Goal: Task Accomplishment & Management: Use online tool/utility

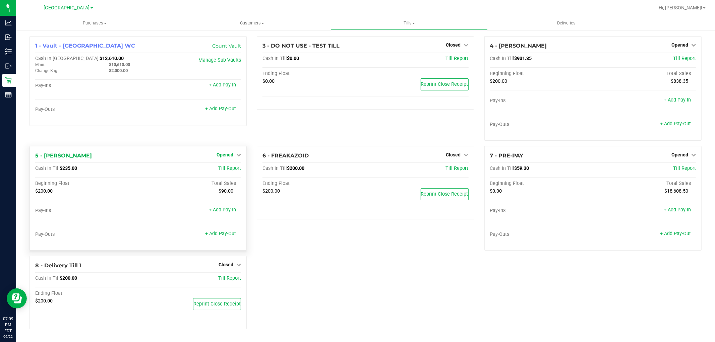
click at [230, 154] on span "Opened" at bounding box center [224, 154] width 17 height 5
click at [225, 170] on link "Close Till" at bounding box center [226, 168] width 18 height 5
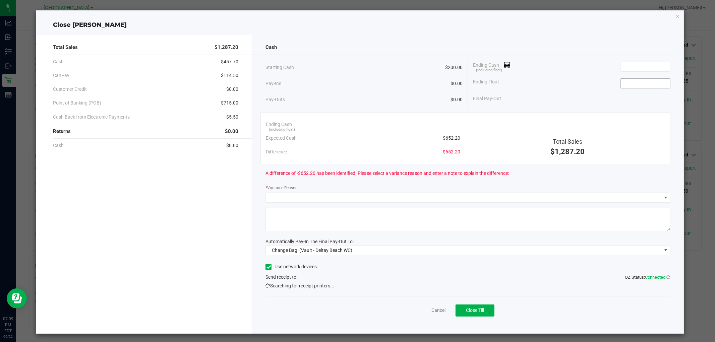
click at [636, 81] on input at bounding box center [645, 83] width 49 height 9
type input "$200.00"
click at [458, 253] on span "Change Bag (Vault - Delray Beach WC)" at bounding box center [463, 250] width 395 height 9
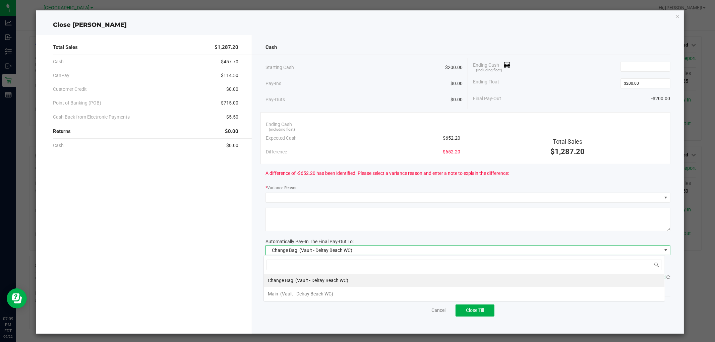
scroll to position [10, 401]
click at [278, 290] on div "Main (Vault - [GEOGRAPHIC_DATA] WC)" at bounding box center [300, 294] width 65 height 12
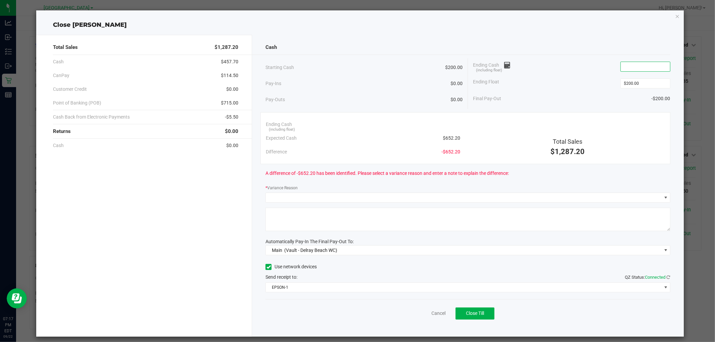
click at [623, 66] on input at bounding box center [645, 66] width 49 height 9
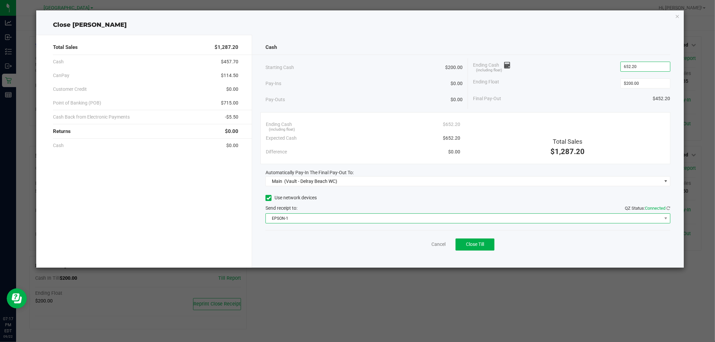
type input "$652.20"
click at [485, 215] on span "EPSON-1" at bounding box center [463, 218] width 395 height 9
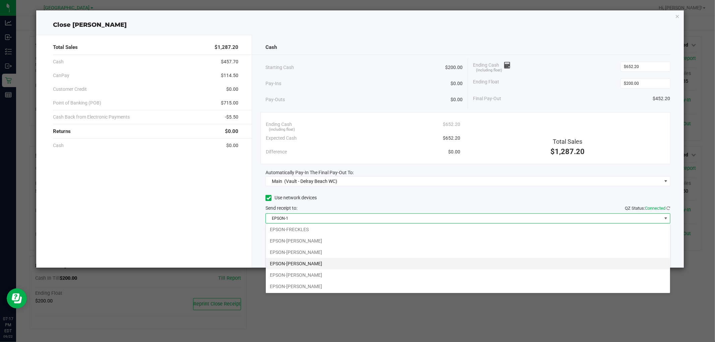
scroll to position [47, 0]
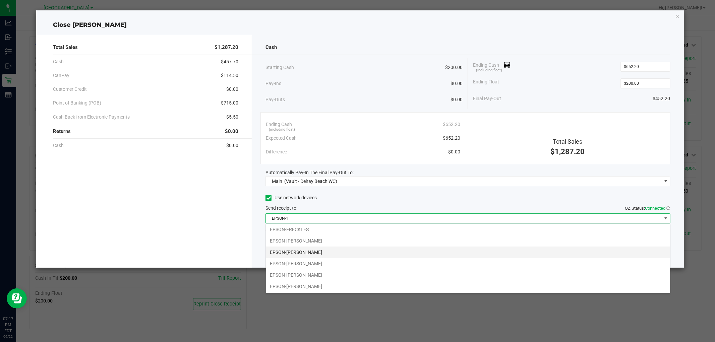
click at [346, 254] on li "EPSON-[PERSON_NAME]" at bounding box center [468, 252] width 404 height 11
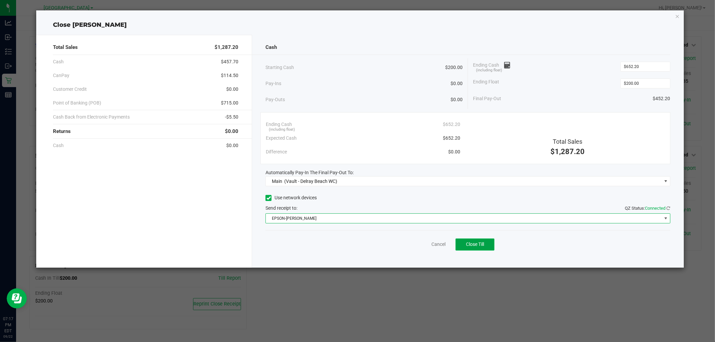
click at [480, 249] on button "Close Till" at bounding box center [474, 245] width 39 height 12
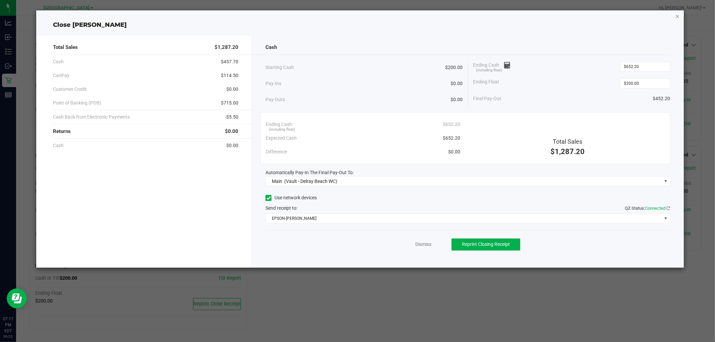
click at [675, 13] on icon "button" at bounding box center [677, 16] width 5 height 8
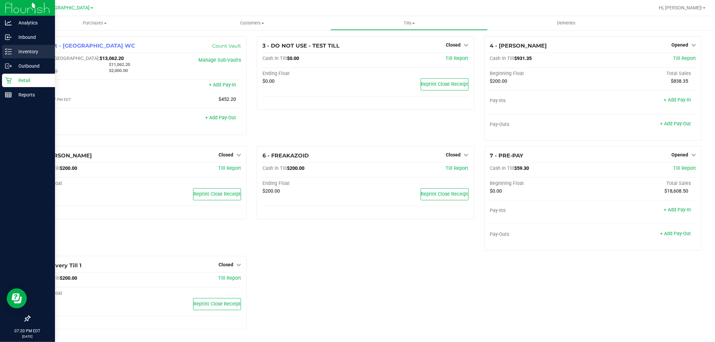
click at [34, 52] on p "Inventory" at bounding box center [32, 52] width 40 height 8
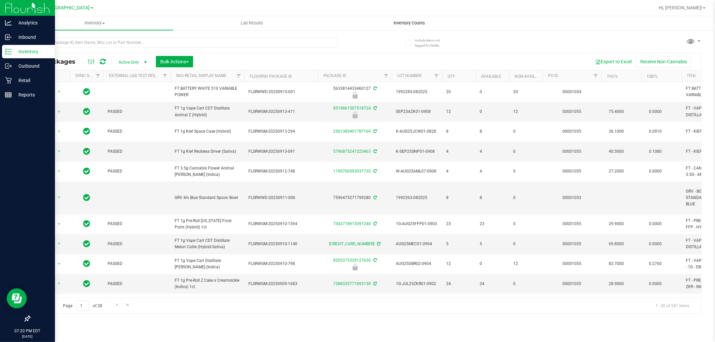
click at [403, 20] on span "Inventory Counts" at bounding box center [409, 23] width 50 height 6
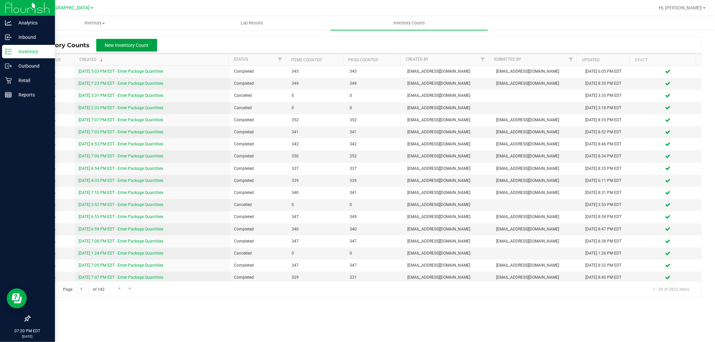
click at [108, 49] on button "New Inventory Count" at bounding box center [126, 45] width 61 height 13
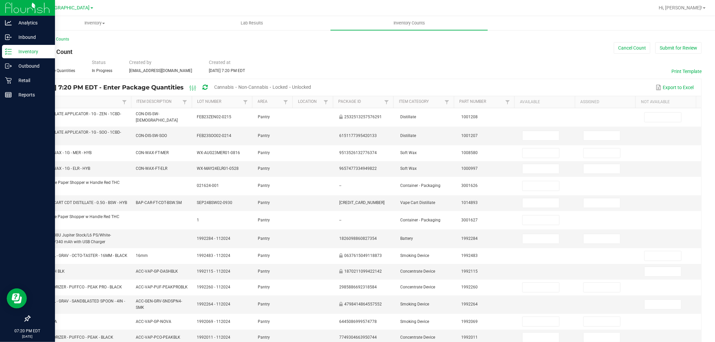
click at [43, 103] on link "Item" at bounding box center [78, 101] width 84 height 5
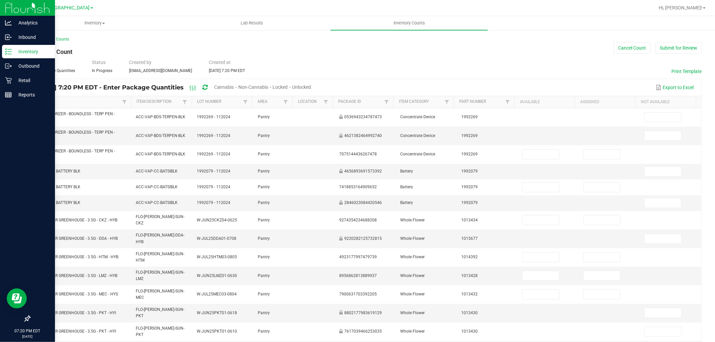
click at [234, 88] on span "Cannabis" at bounding box center [224, 86] width 20 height 5
click at [312, 88] on span "Unlocked" at bounding box center [302, 86] width 19 height 5
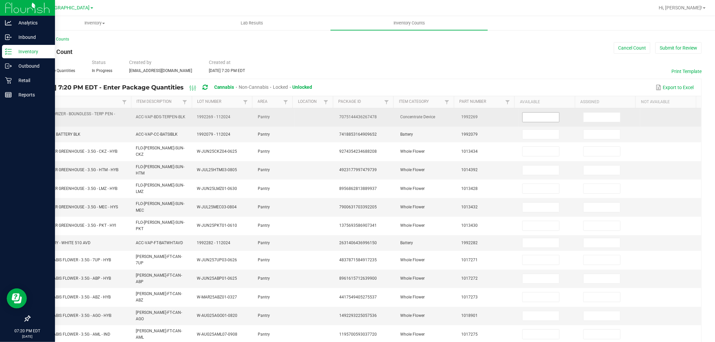
click at [539, 115] on input at bounding box center [540, 117] width 37 height 9
type input "1"
type input "0"
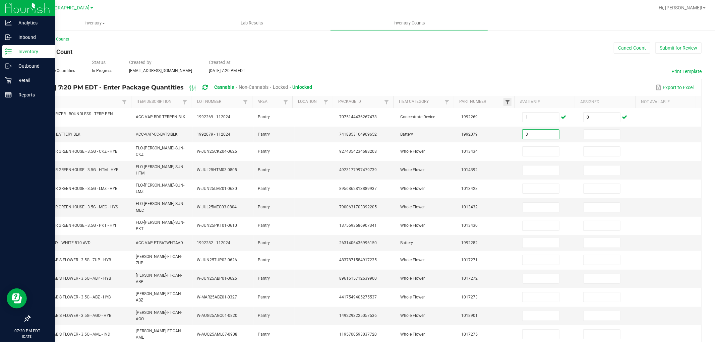
type input "3"
type input "0"
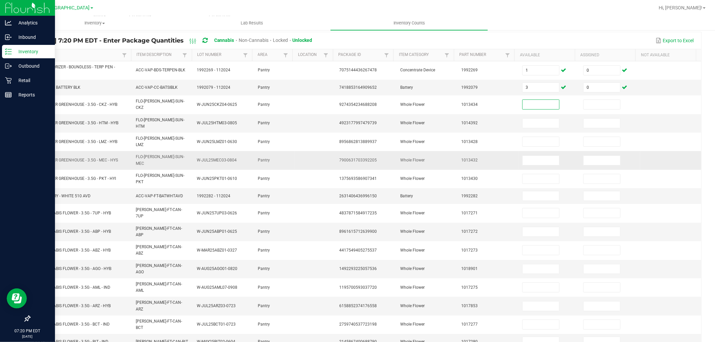
scroll to position [74, 0]
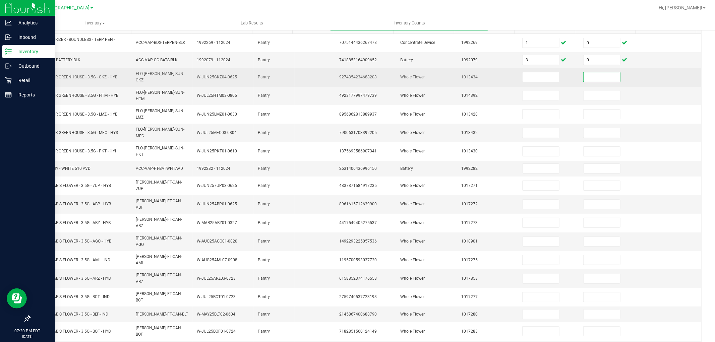
click at [595, 75] on input at bounding box center [601, 76] width 37 height 9
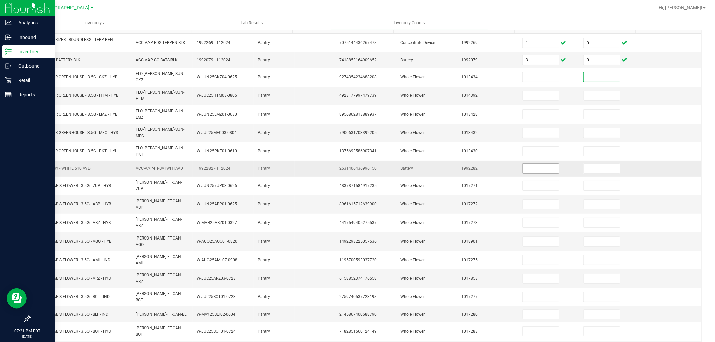
click at [523, 164] on input at bounding box center [540, 168] width 37 height 9
type input "6"
type input "0"
click at [590, 91] on input at bounding box center [601, 95] width 37 height 9
type input "5"
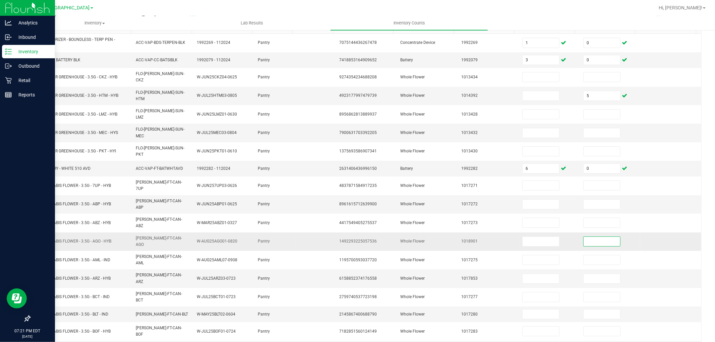
click at [591, 237] on input at bounding box center [601, 241] width 37 height 9
type input "5"
click at [592, 274] on input at bounding box center [601, 278] width 37 height 9
type input "10"
click at [653, 269] on td at bounding box center [670, 278] width 61 height 18
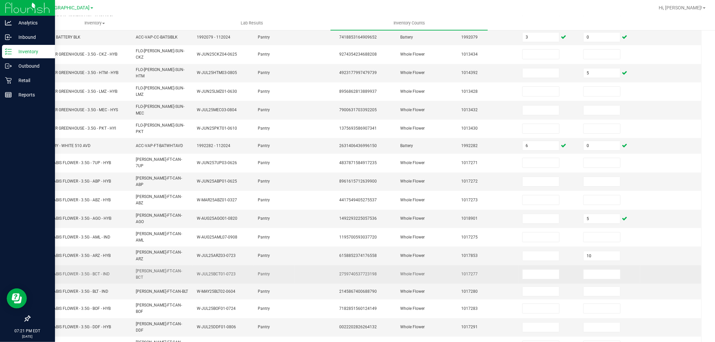
scroll to position [110, 0]
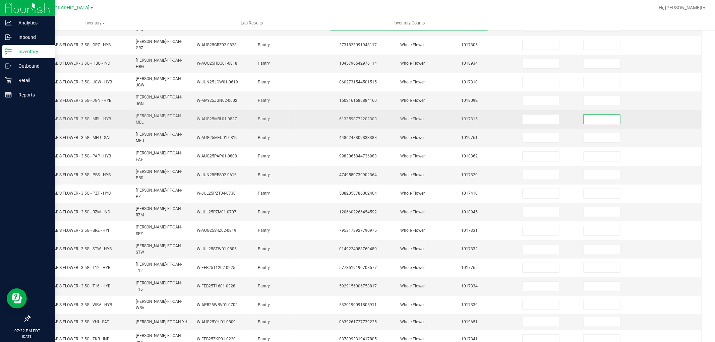
click at [595, 115] on input at bounding box center [601, 119] width 37 height 9
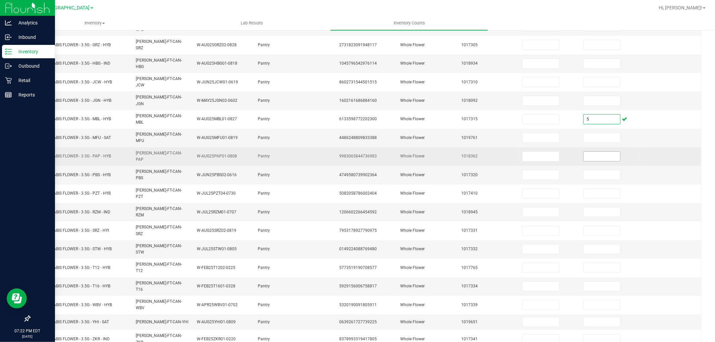
type input "5"
click at [595, 152] on input at bounding box center [601, 156] width 37 height 9
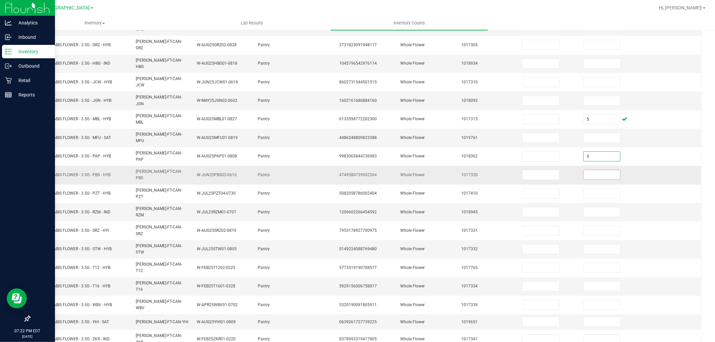
type input "5"
click at [596, 170] on input at bounding box center [601, 174] width 37 height 9
type input "5"
click at [606, 207] on input at bounding box center [601, 211] width 37 height 9
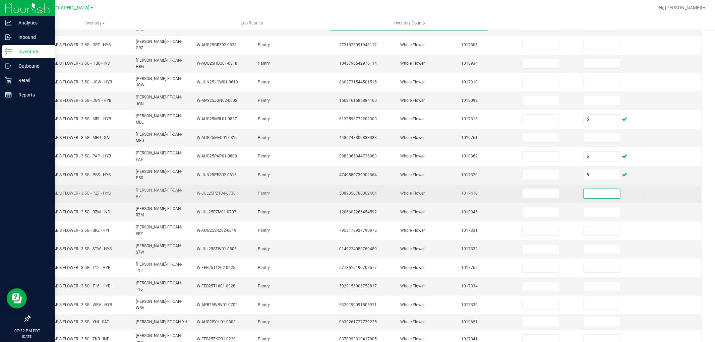
click at [591, 189] on input at bounding box center [601, 193] width 37 height 9
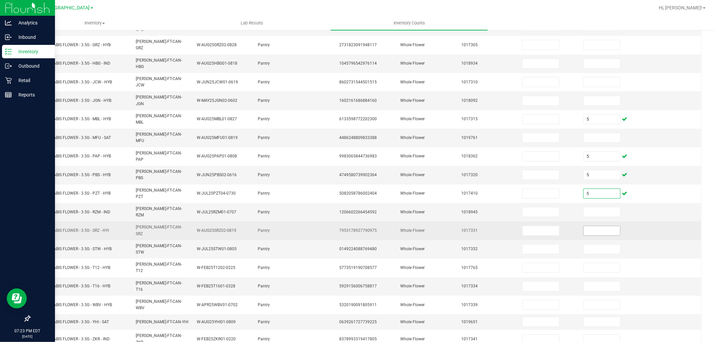
type input "5"
click at [593, 226] on input at bounding box center [601, 230] width 37 height 9
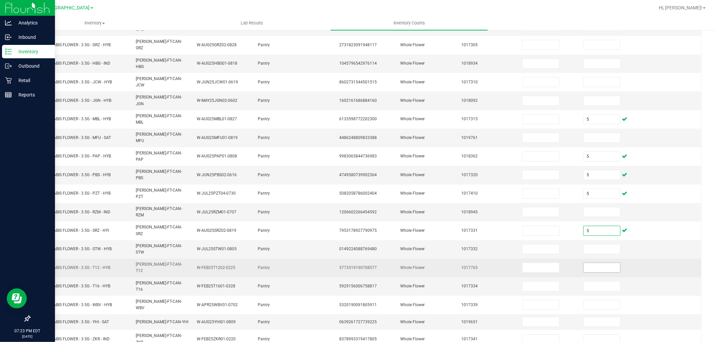
type input "5"
click at [591, 263] on input at bounding box center [601, 267] width 37 height 9
type input "10"
click at [624, 259] on td "10" at bounding box center [609, 268] width 61 height 18
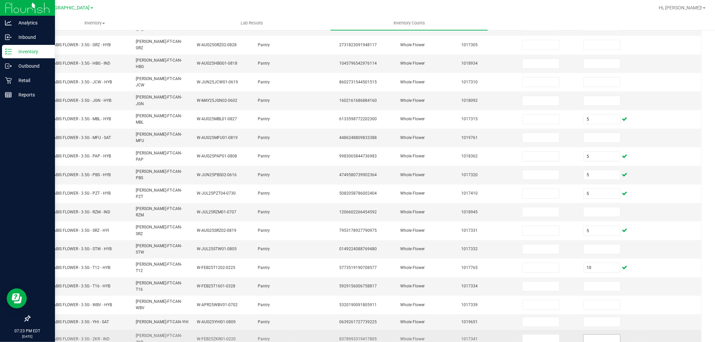
click at [591, 335] on input at bounding box center [601, 339] width 37 height 9
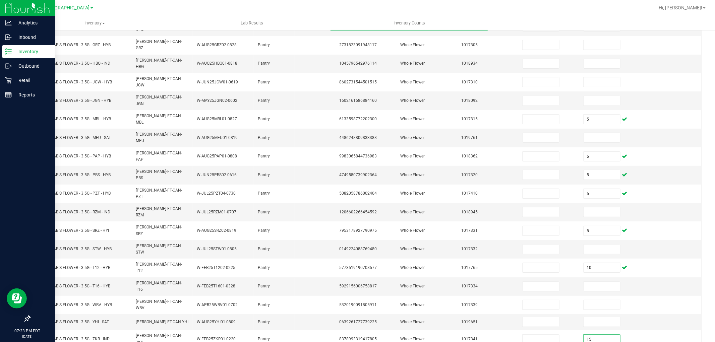
type input "15"
type input "5"
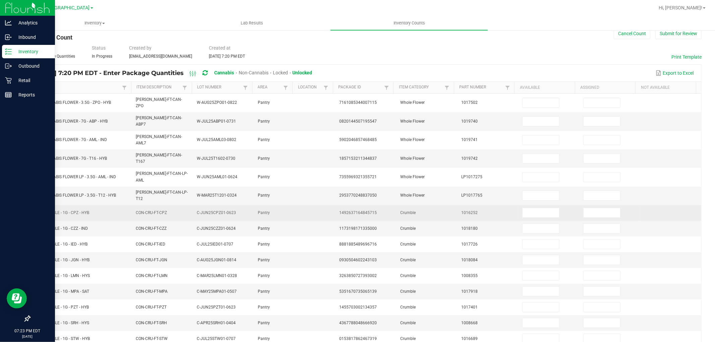
scroll to position [0, 0]
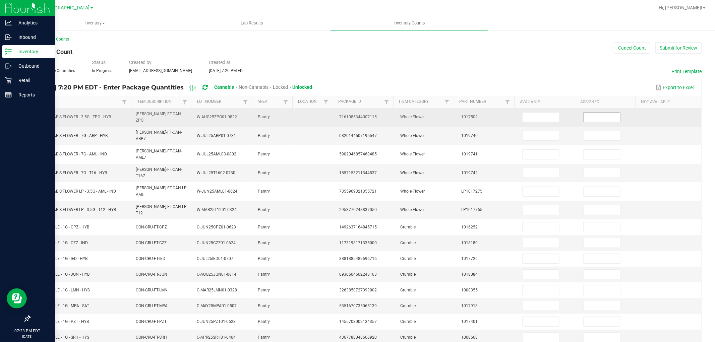
click at [594, 113] on input at bounding box center [601, 117] width 37 height 9
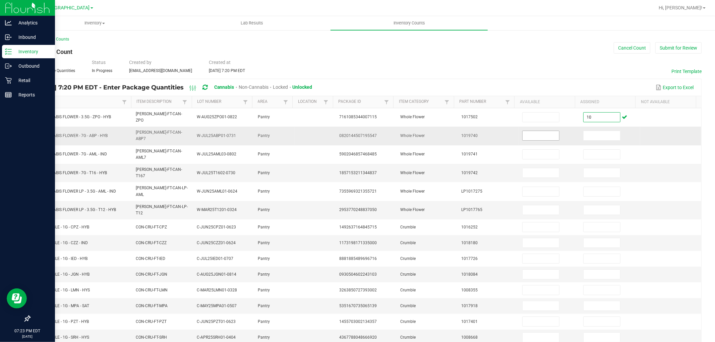
type input "10"
click at [522, 135] on input at bounding box center [540, 135] width 37 height 9
type input "1"
type input "0"
type input "2"
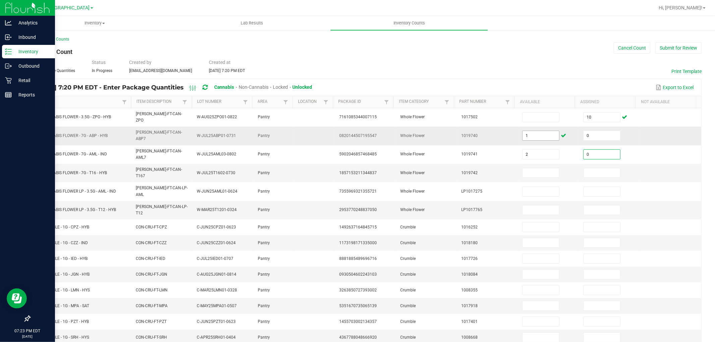
type input "0"
click at [540, 135] on input "1" at bounding box center [540, 135] width 37 height 9
type input "15"
type input "8"
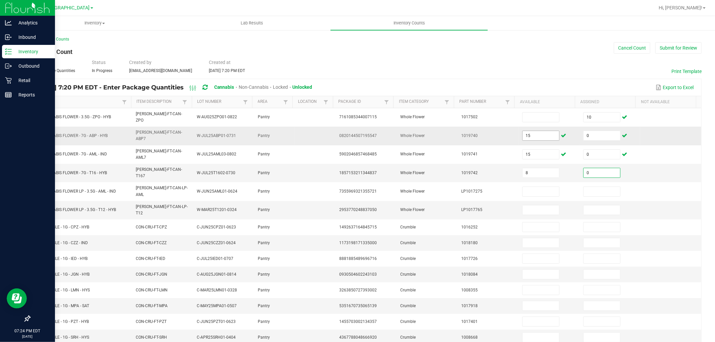
type input "0"
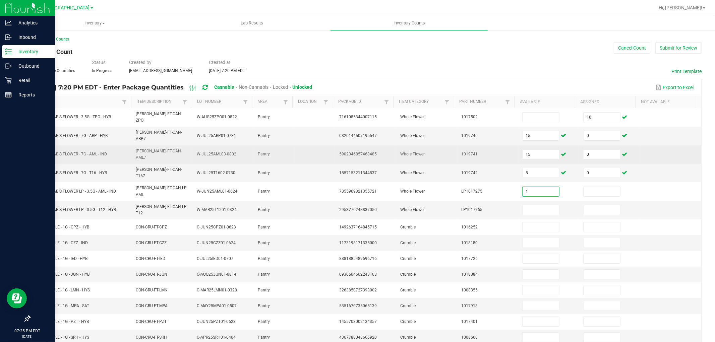
type input "1"
type input "0"
type input "2"
type input "0"
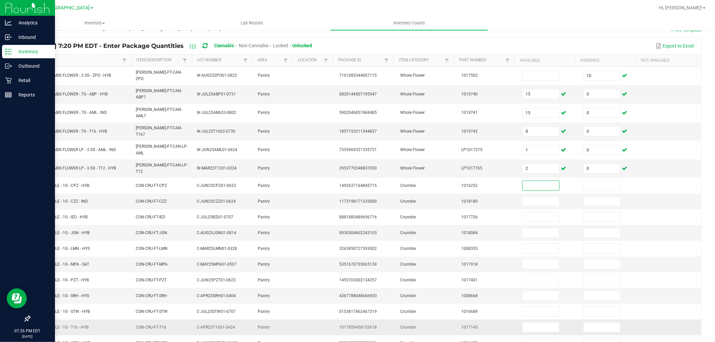
scroll to position [107, 0]
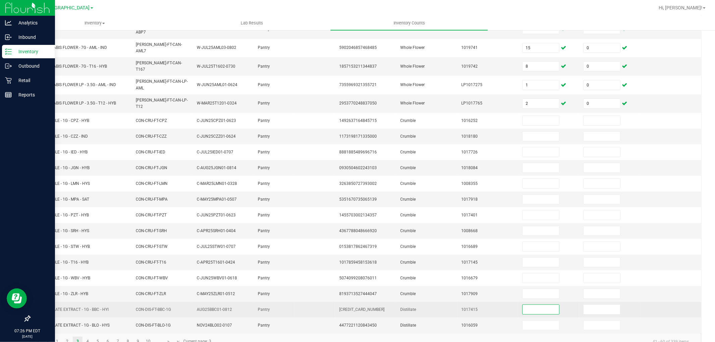
click at [532, 305] on input at bounding box center [540, 309] width 37 height 9
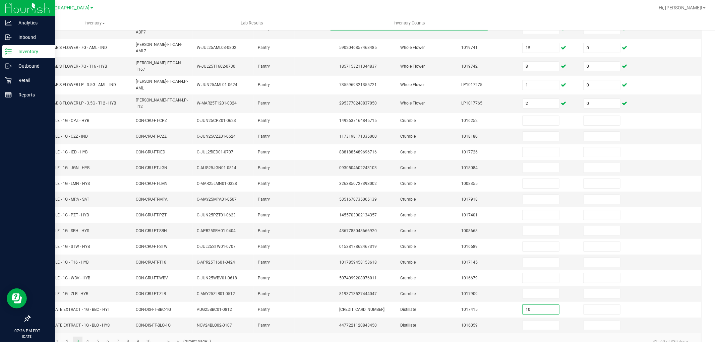
type input "10"
type input "0"
type input "10"
type input "0"
click at [86, 337] on link "4" at bounding box center [88, 342] width 10 height 10
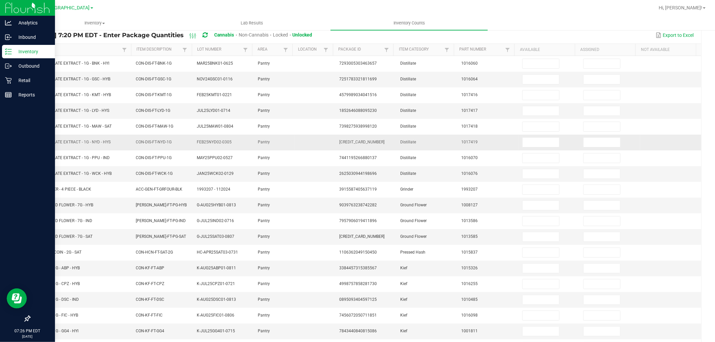
scroll to position [0, 0]
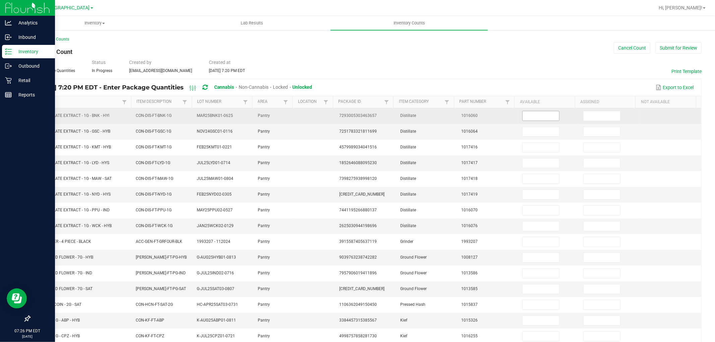
click at [534, 117] on input at bounding box center [540, 115] width 37 height 9
type input "7"
type input "0"
type input "7"
type input "0"
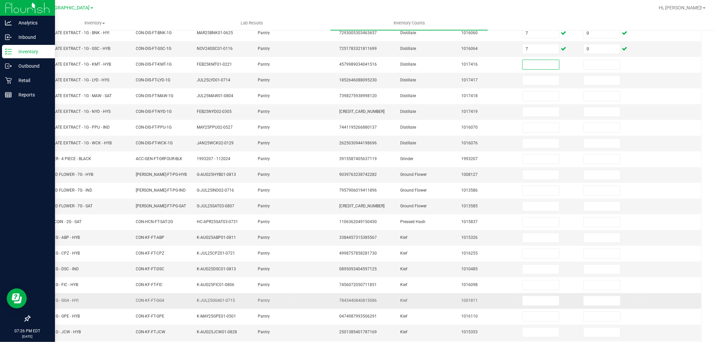
scroll to position [69, 0]
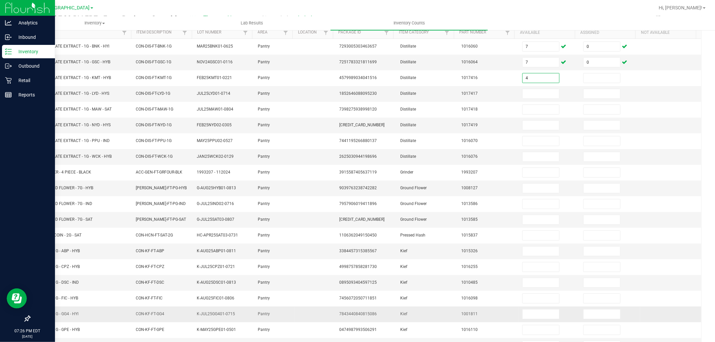
type input "4"
type input "0"
type input "12"
type input "0"
type input "6"
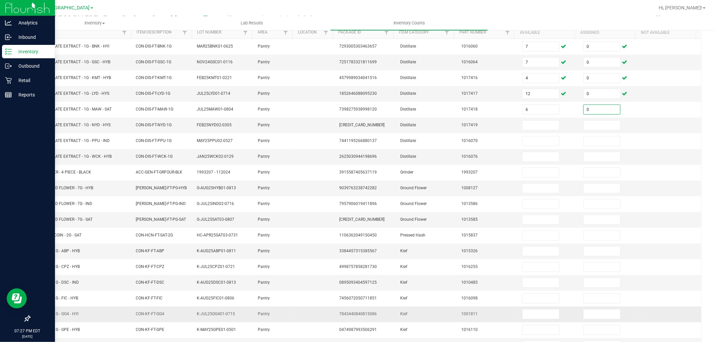
type input "0"
type input "7"
type input "0"
type input "6"
type input "0"
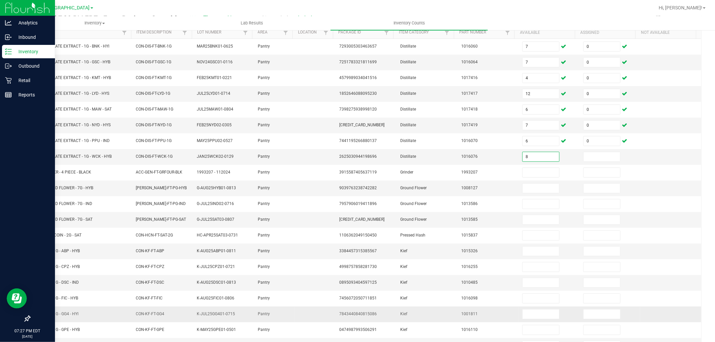
type input "8"
type input "0"
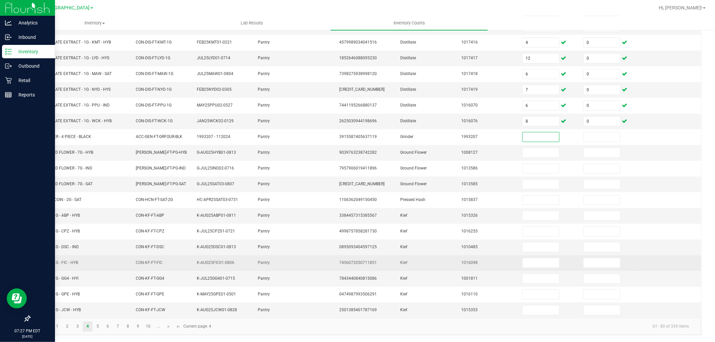
scroll to position [107, 0]
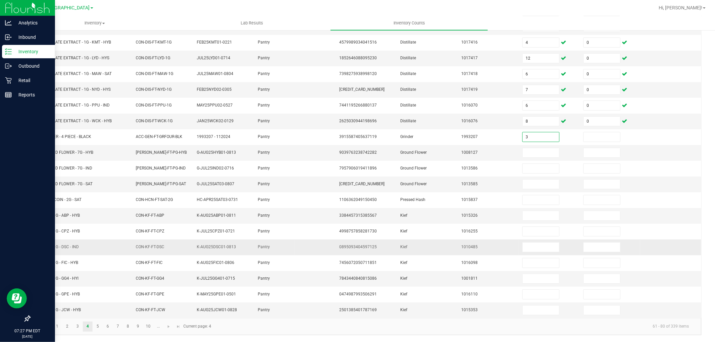
type input "3"
type input "0"
click at [594, 151] on input at bounding box center [601, 152] width 37 height 9
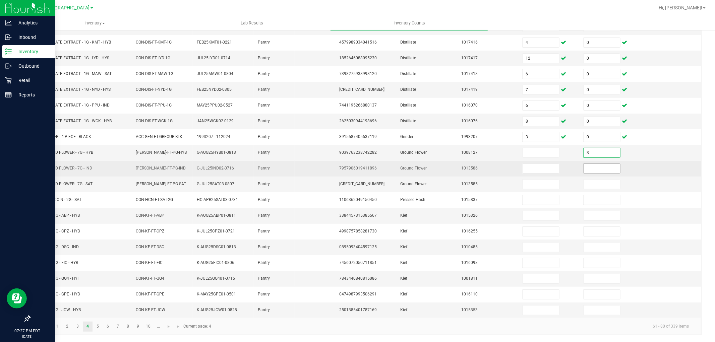
type input "3"
click at [583, 169] on input at bounding box center [601, 168] width 37 height 9
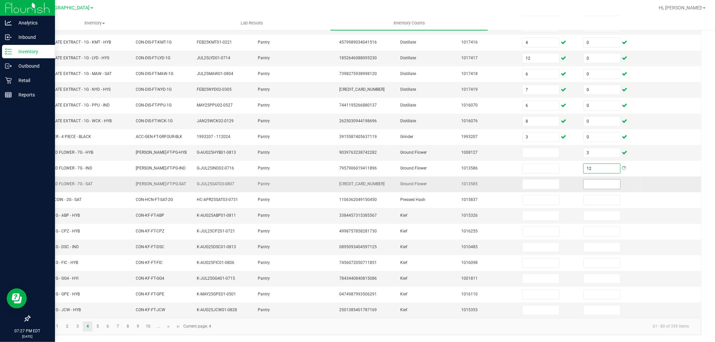
type input "12"
click at [587, 183] on input at bounding box center [601, 184] width 37 height 9
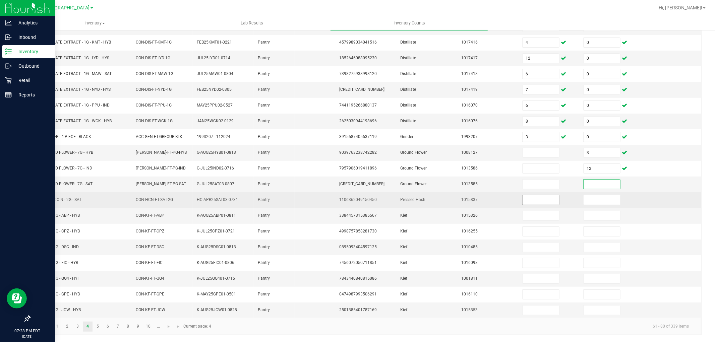
click at [522, 199] on input at bounding box center [540, 199] width 37 height 9
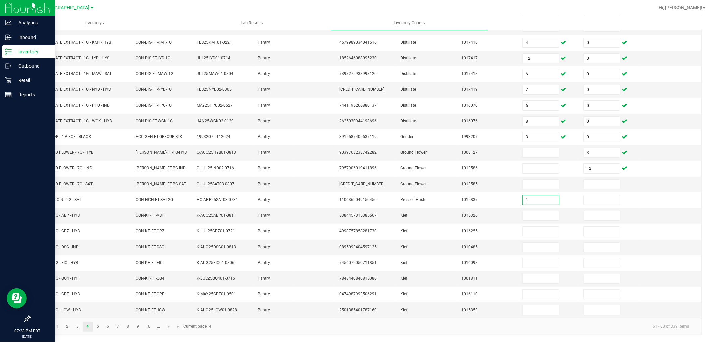
type input "1"
type input "0"
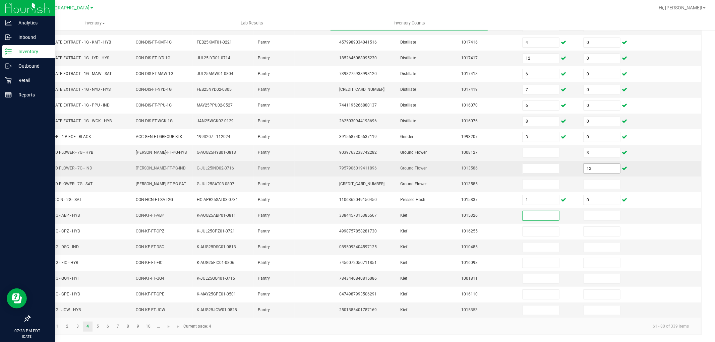
click at [600, 167] on input "12" at bounding box center [601, 168] width 37 height 9
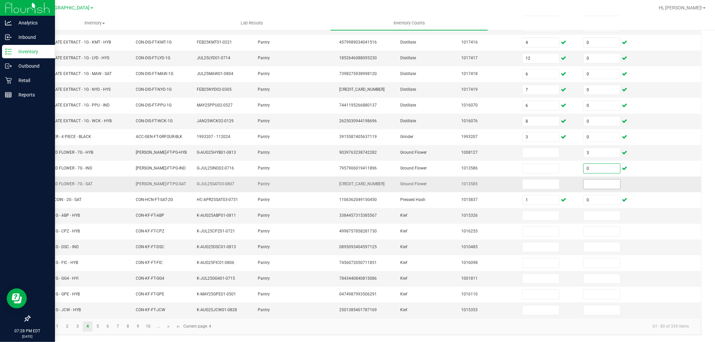
type input "0"
click at [594, 180] on input at bounding box center [601, 184] width 37 height 9
type input "12"
click at [98, 328] on link "5" at bounding box center [98, 327] width 10 height 10
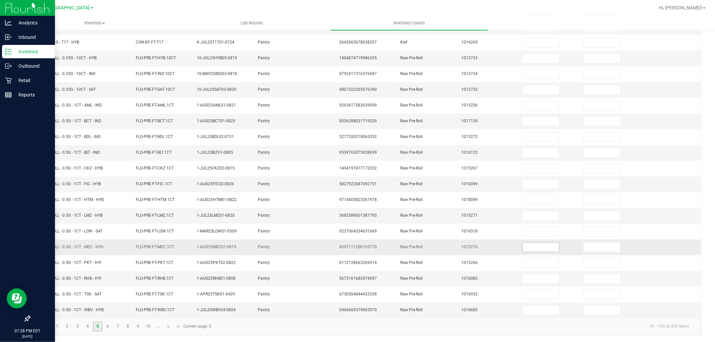
scroll to position [0, 0]
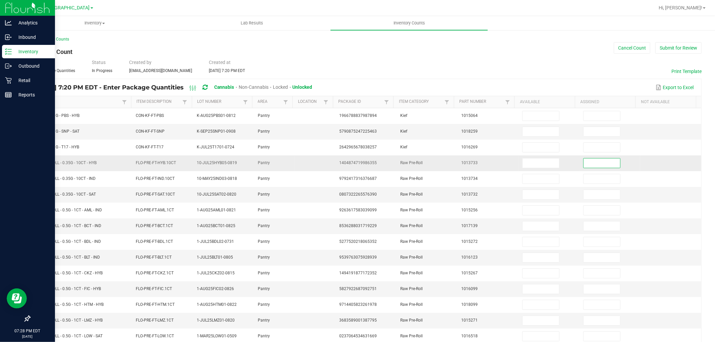
click at [591, 165] on input at bounding box center [601, 162] width 37 height 9
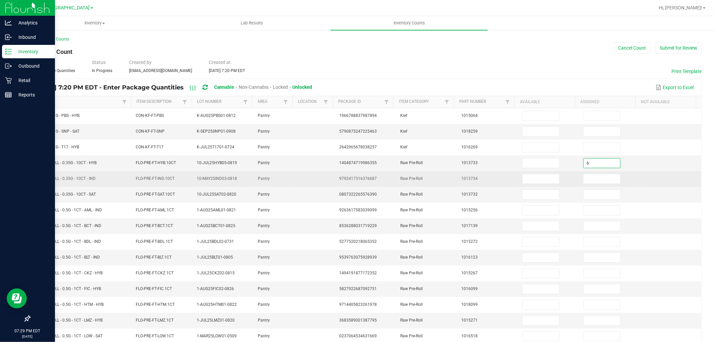
type input "6"
click at [586, 174] on td at bounding box center [609, 179] width 61 height 16
click at [587, 179] on input at bounding box center [601, 178] width 37 height 9
type input "1"
click at [667, 179] on td at bounding box center [670, 179] width 61 height 16
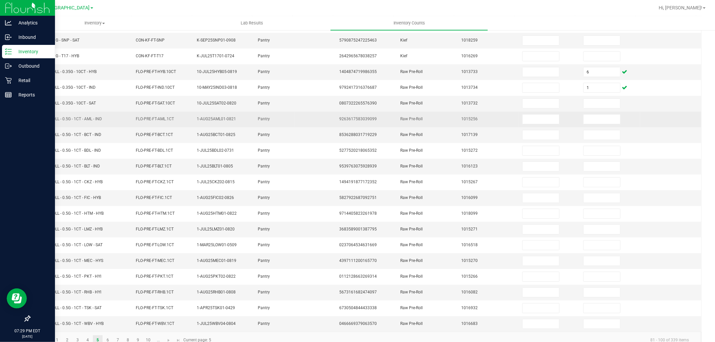
scroll to position [107, 0]
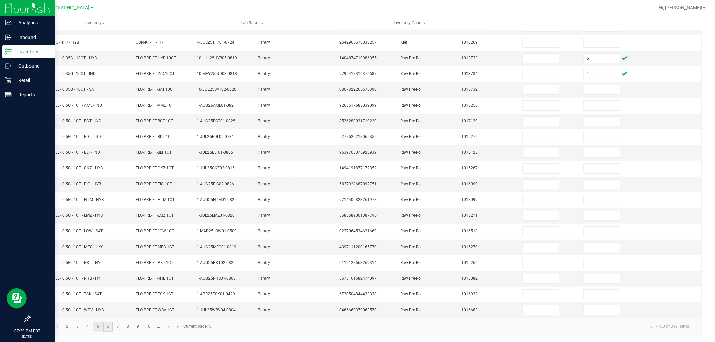
click at [112, 327] on link "6" at bounding box center [108, 327] width 10 height 10
click at [118, 329] on link "7" at bounding box center [118, 327] width 10 height 10
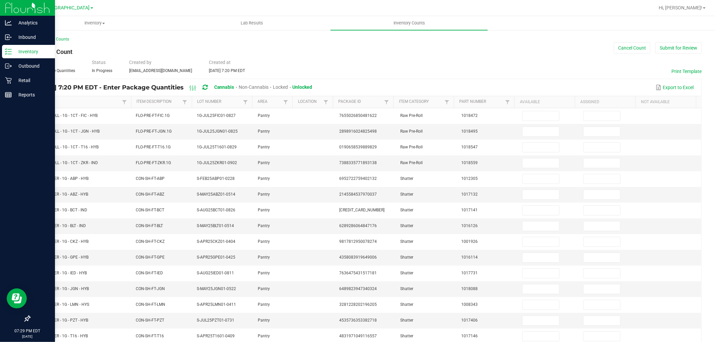
scroll to position [37, 0]
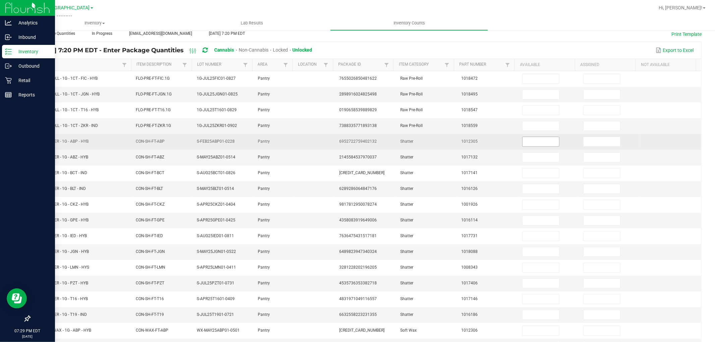
click at [540, 142] on input at bounding box center [540, 141] width 37 height 9
click at [544, 141] on input at bounding box center [540, 141] width 37 height 9
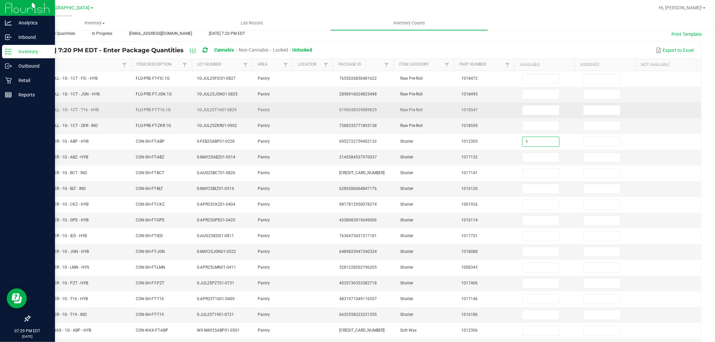
type input "1"
type input "0"
type input "2"
type input "0"
type input "6"
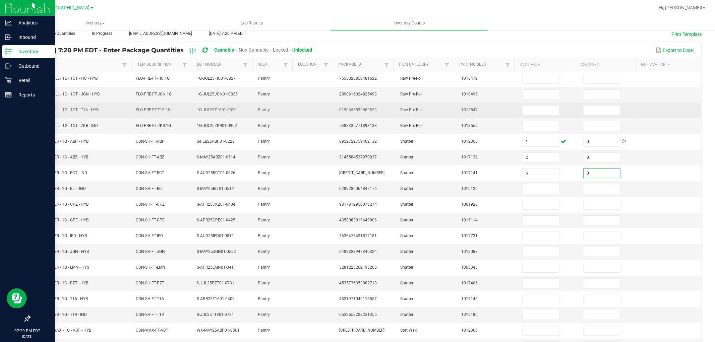
type input "0"
type input "1"
type input "0"
type input "4"
type input "0"
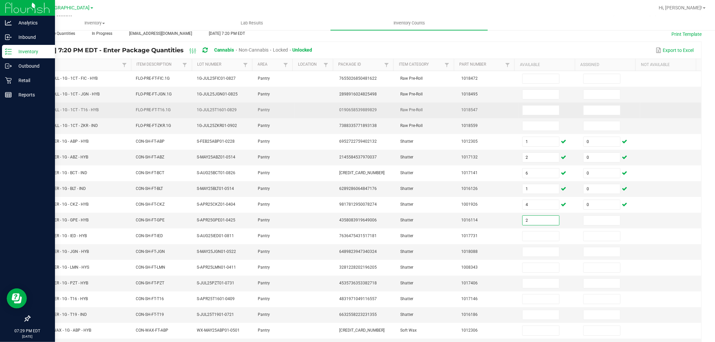
type input "2"
type input "0"
type input "7"
type input "0"
type input "4"
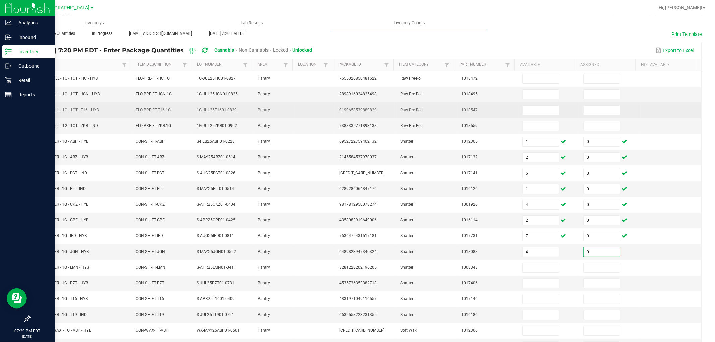
type input "0"
type input "4"
type input "0"
type input "3"
type input "0"
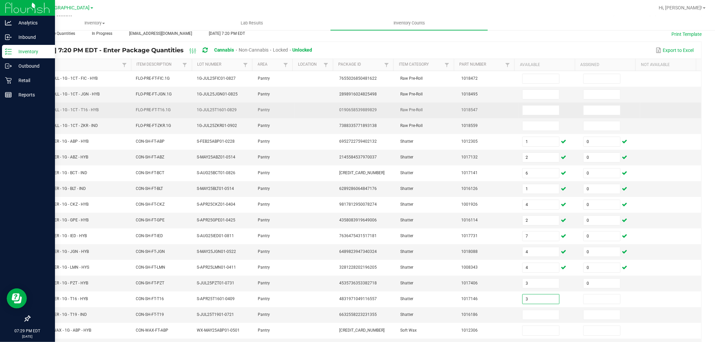
type input "3"
type input "0"
type input "5"
type input "0"
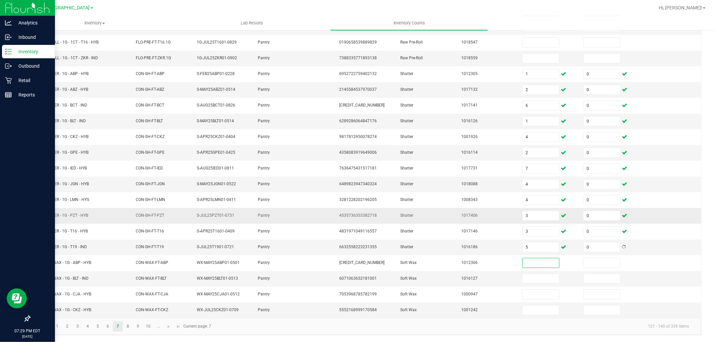
scroll to position [107, 0]
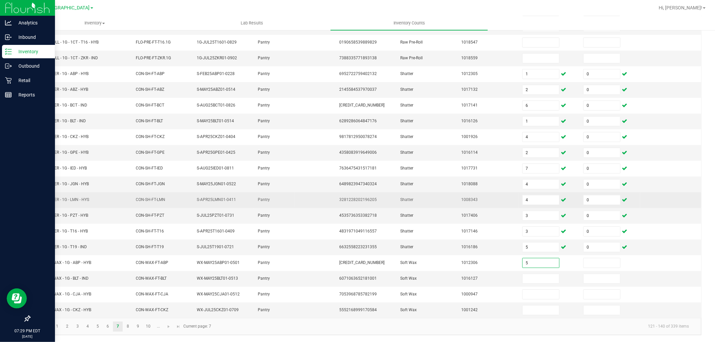
type input "5"
type input "0"
type input "3"
type input "0"
type input "7"
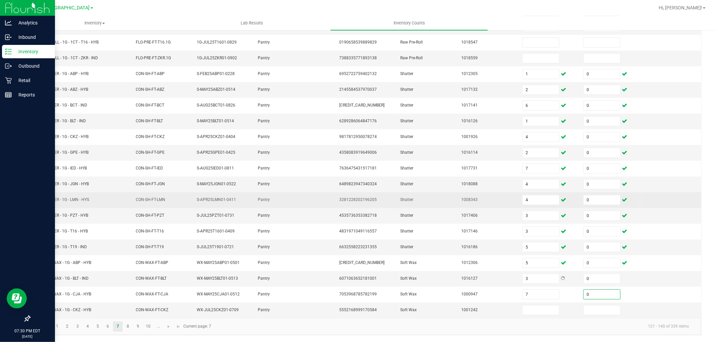
type input "0"
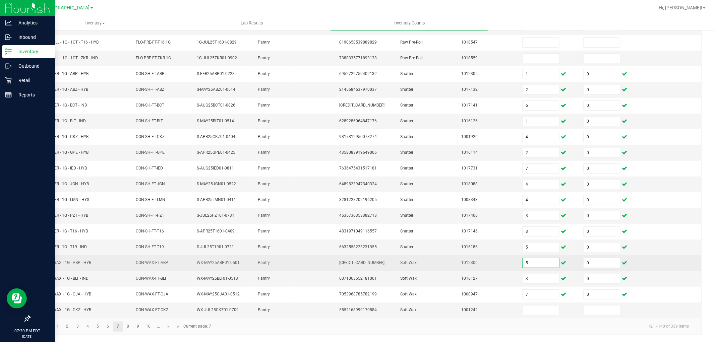
click at [527, 266] on input "5" at bounding box center [540, 262] width 37 height 9
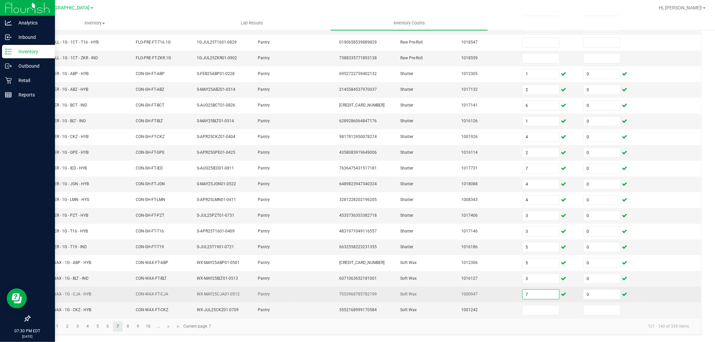
click at [534, 297] on input "7" at bounding box center [540, 294] width 37 height 9
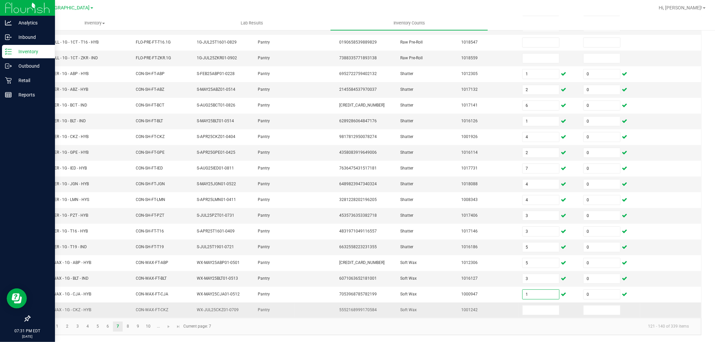
type input "1"
type input "0"
click at [130, 328] on link "8" at bounding box center [128, 327] width 10 height 10
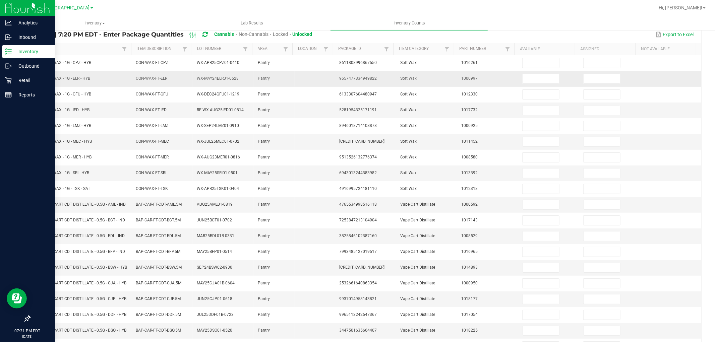
scroll to position [0, 0]
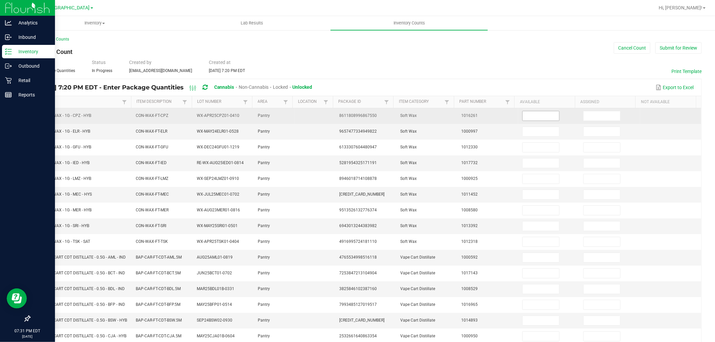
click at [530, 112] on input at bounding box center [540, 115] width 37 height 9
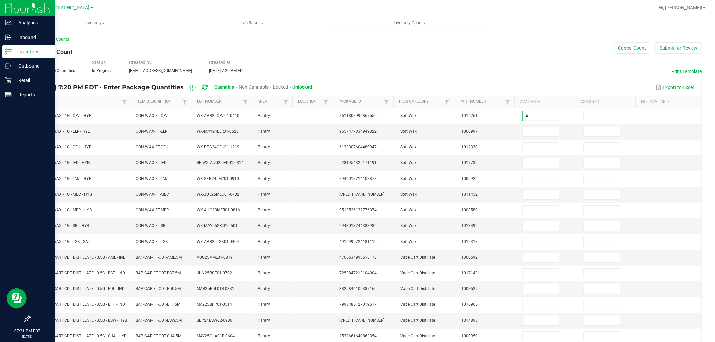
type input "4"
type input "0"
type input "7"
type input "0"
type input "5"
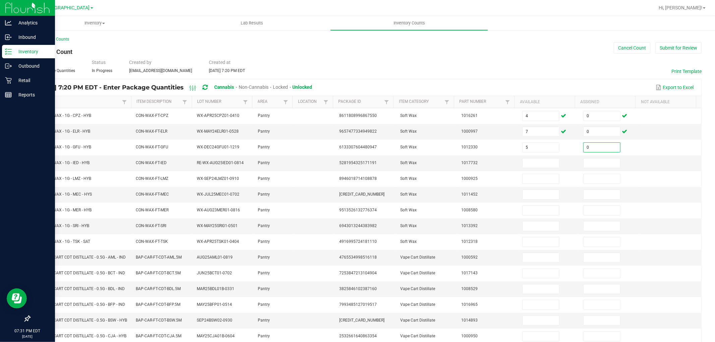
type input "0"
type input "8"
type input "0"
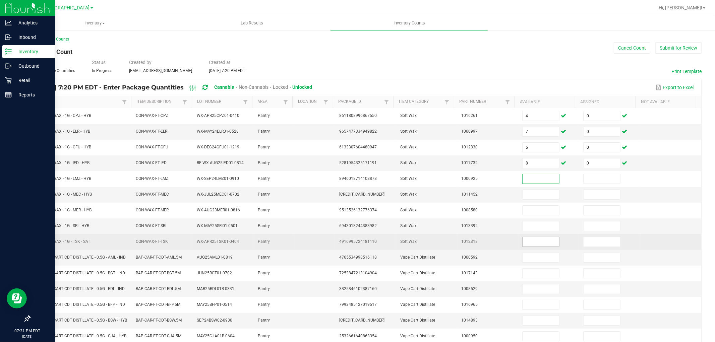
scroll to position [112, 0]
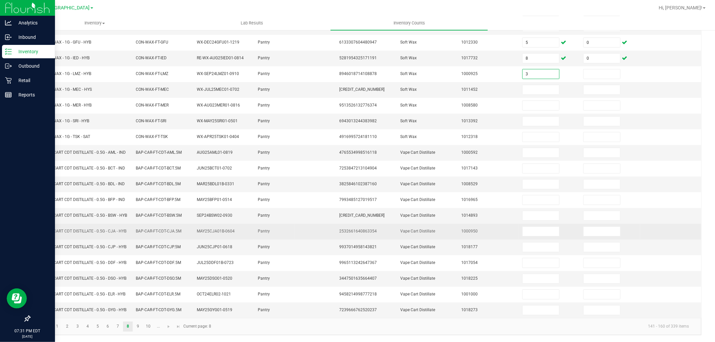
type input "3"
type input "0"
type input "6"
type input "0"
type input "2"
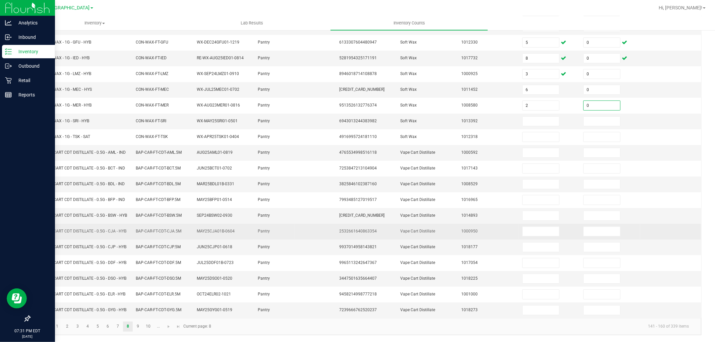
type input "0"
type input "8"
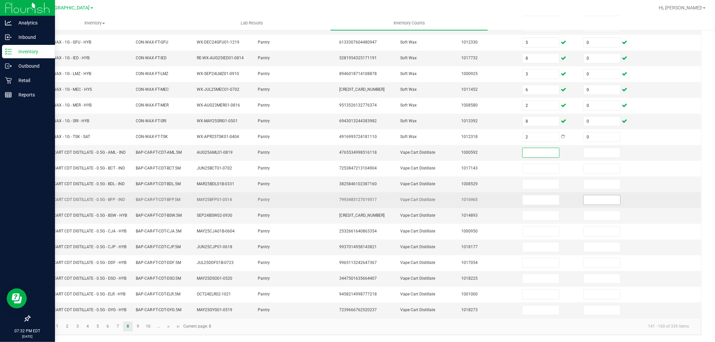
scroll to position [115, 0]
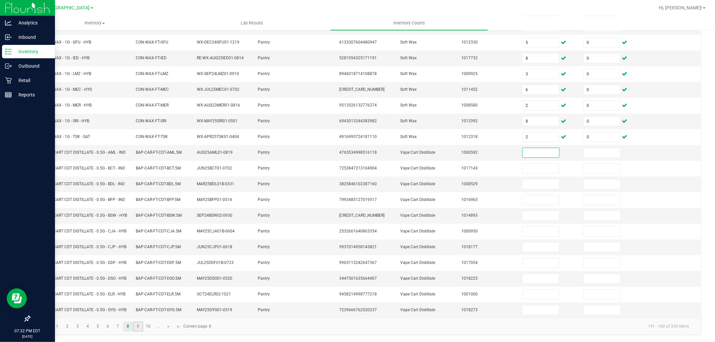
click at [137, 322] on link "9" at bounding box center [138, 327] width 10 height 10
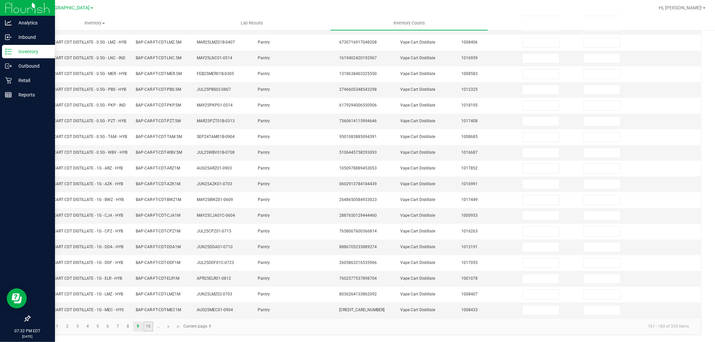
click at [146, 332] on link "10" at bounding box center [148, 327] width 10 height 10
click at [169, 326] on span "Go to the next page" at bounding box center [168, 326] width 5 height 5
click at [78, 328] on link "12" at bounding box center [78, 327] width 10 height 10
click at [85, 330] on link "13" at bounding box center [88, 327] width 10 height 10
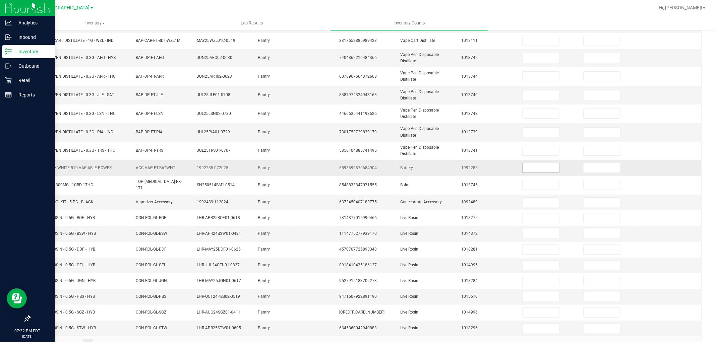
click at [530, 170] on input at bounding box center [540, 167] width 37 height 9
click at [538, 201] on input at bounding box center [540, 202] width 37 height 9
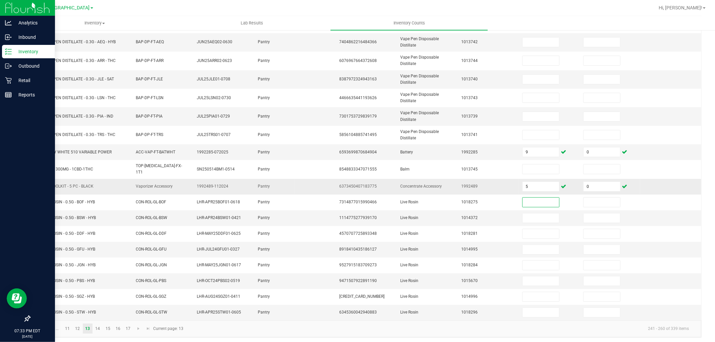
scroll to position [123, 0]
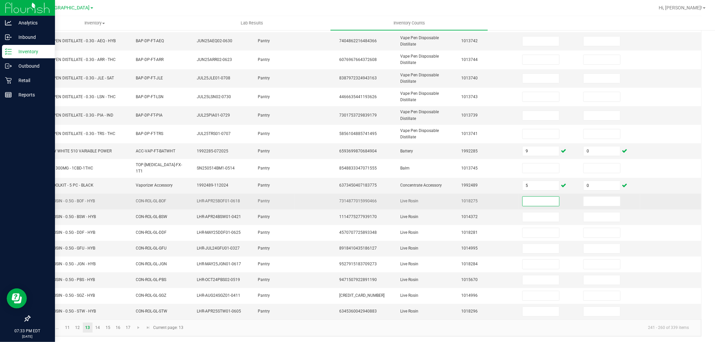
click at [531, 197] on input at bounding box center [540, 201] width 37 height 9
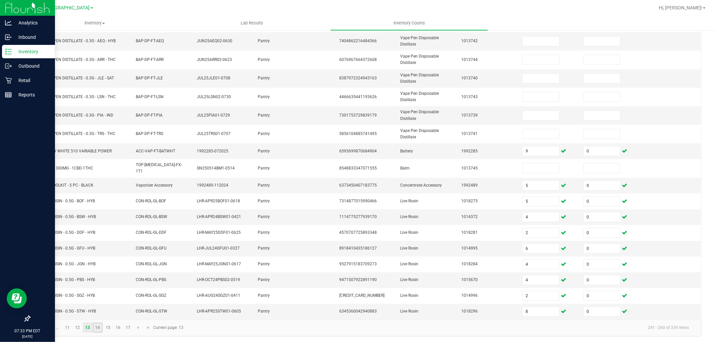
drag, startPoint x: 100, startPoint y: 326, endPoint x: 111, endPoint y: 341, distance: 18.7
click at [100, 324] on link "14" at bounding box center [98, 328] width 10 height 10
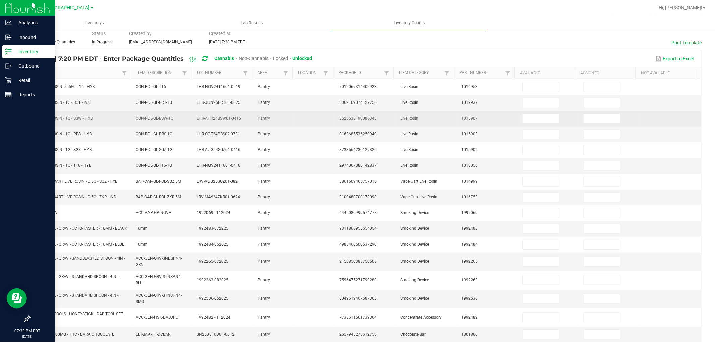
scroll to position [0, 0]
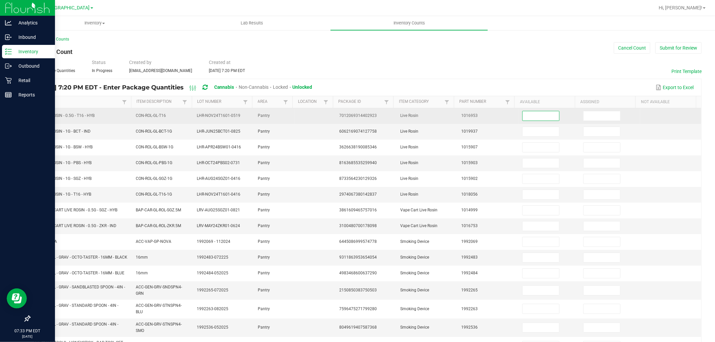
click at [528, 116] on input at bounding box center [540, 115] width 37 height 9
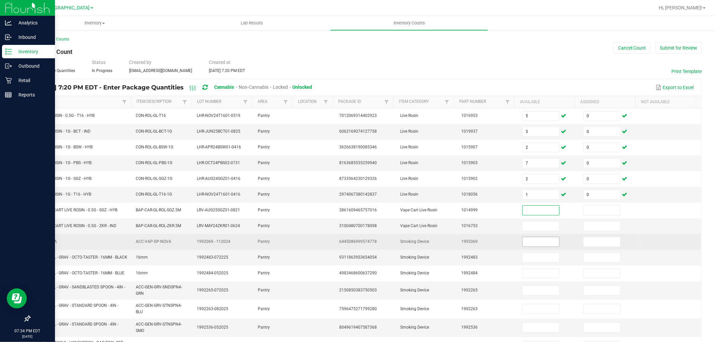
click at [533, 247] on input at bounding box center [540, 241] width 37 height 9
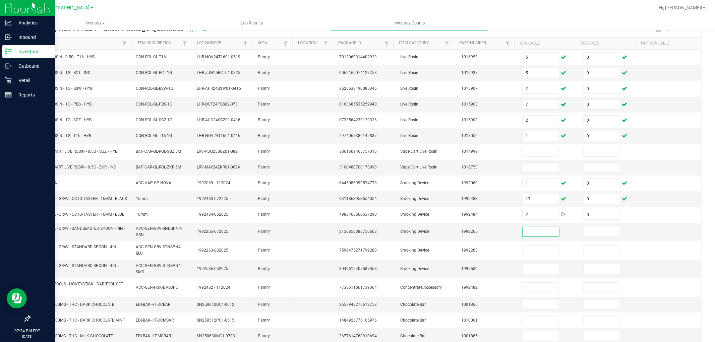
scroll to position [126, 0]
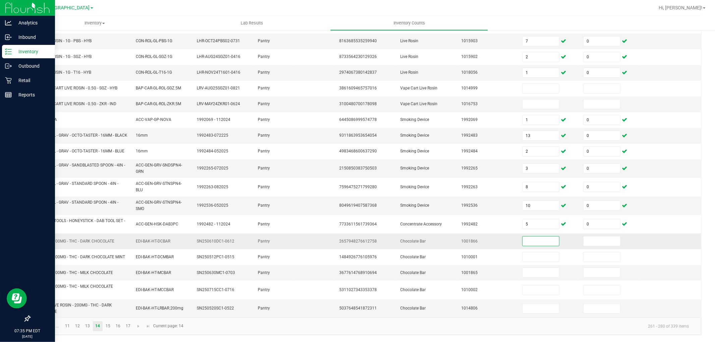
click at [592, 247] on td at bounding box center [609, 242] width 61 height 16
click at [595, 239] on input at bounding box center [601, 241] width 37 height 9
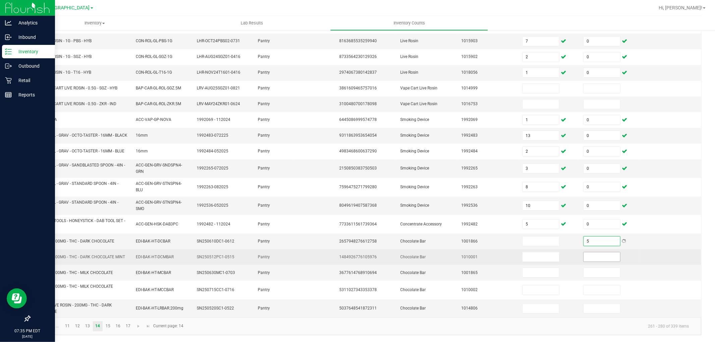
click at [591, 260] on input at bounding box center [601, 256] width 37 height 9
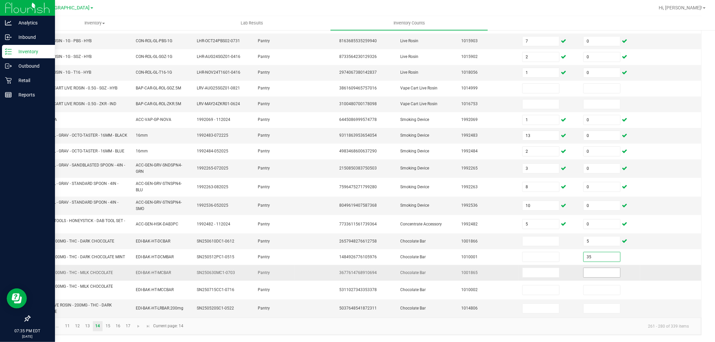
click at [591, 272] on input at bounding box center [601, 272] width 37 height 9
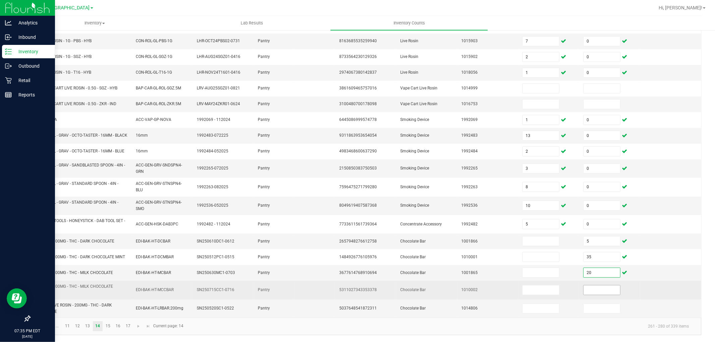
click at [591, 292] on input at bounding box center [601, 289] width 37 height 9
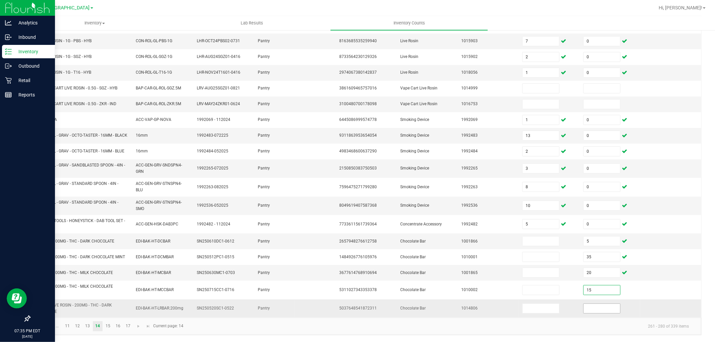
click at [583, 309] on input at bounding box center [601, 308] width 37 height 9
click at [105, 327] on link "15" at bounding box center [108, 326] width 10 height 10
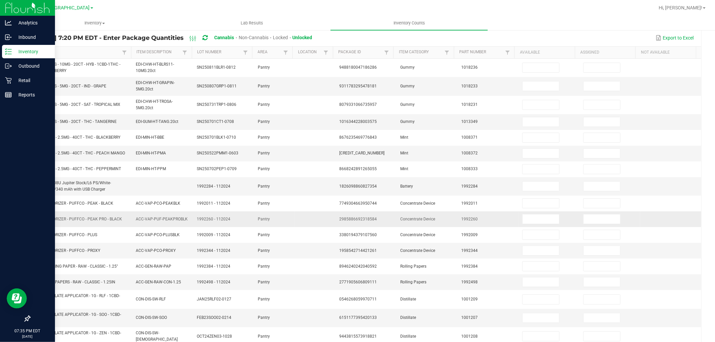
scroll to position [0, 0]
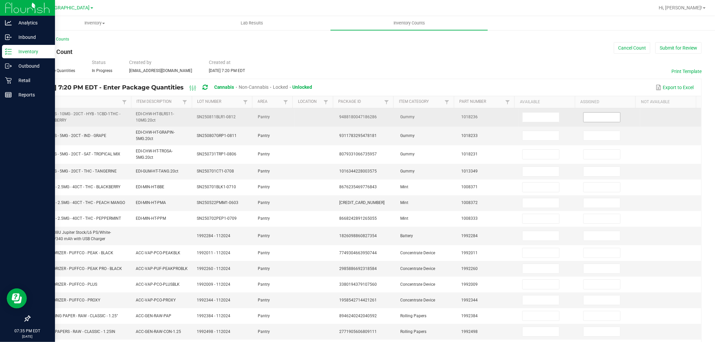
click at [597, 119] on input at bounding box center [601, 117] width 37 height 9
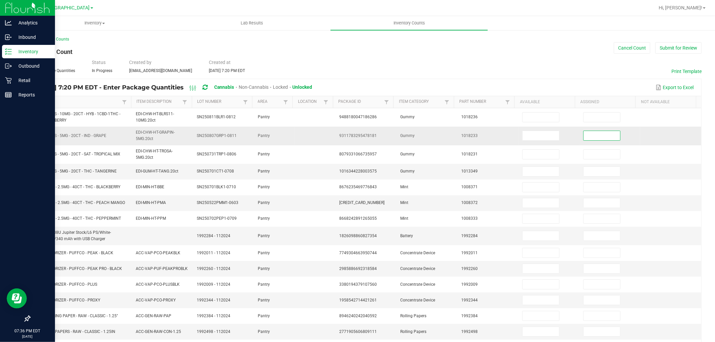
click at [592, 138] on input at bounding box center [601, 135] width 37 height 9
click at [615, 164] on td at bounding box center [609, 172] width 61 height 16
click at [583, 172] on input at bounding box center [601, 171] width 37 height 9
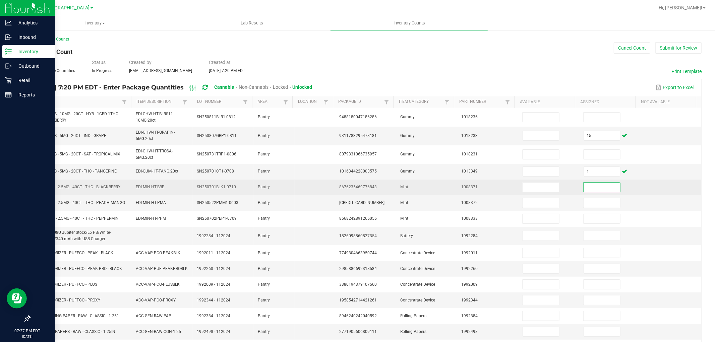
click at [588, 187] on input at bounding box center [601, 187] width 37 height 9
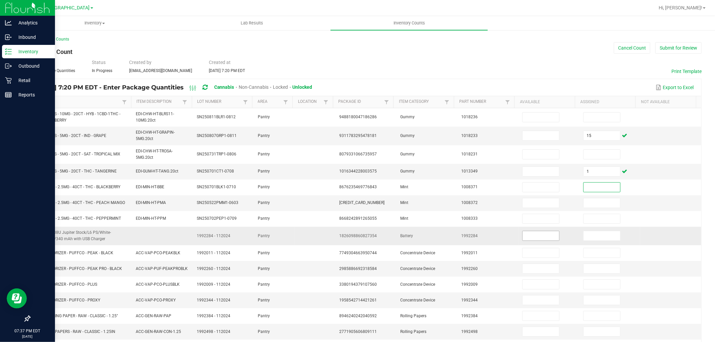
click at [530, 237] on input at bounding box center [540, 235] width 37 height 9
click at [522, 237] on input "6" at bounding box center [540, 235] width 37 height 9
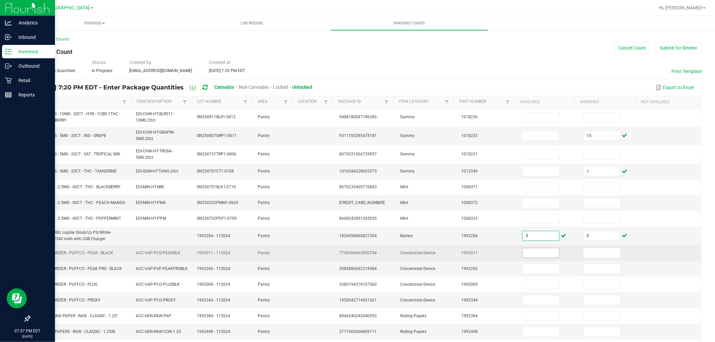
click at [533, 255] on input at bounding box center [540, 252] width 37 height 9
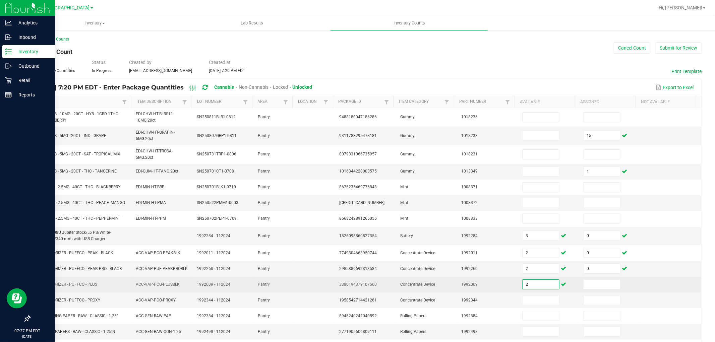
click at [544, 285] on input "2" at bounding box center [540, 284] width 37 height 9
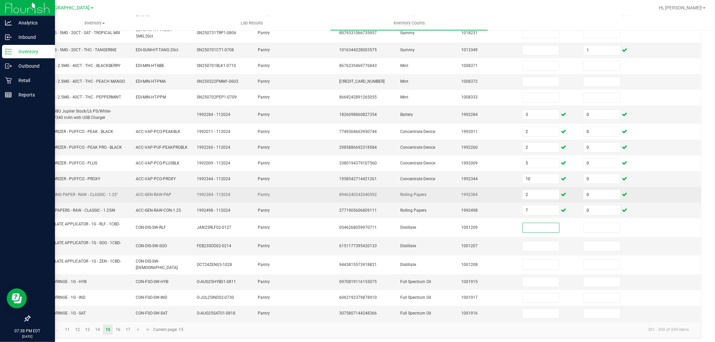
scroll to position [126, 0]
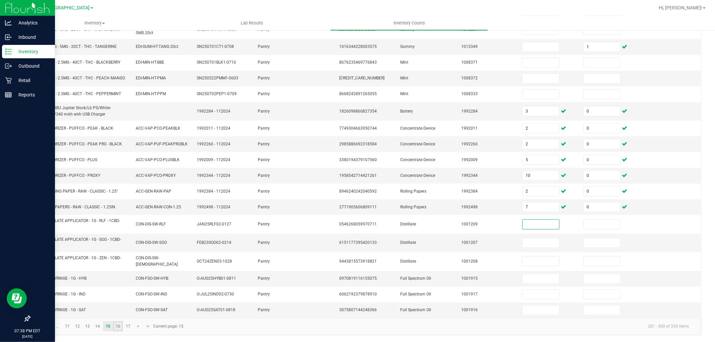
click at [119, 329] on link "16" at bounding box center [118, 326] width 10 height 10
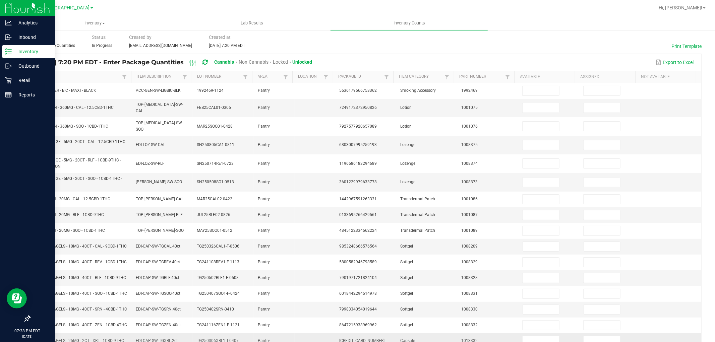
scroll to position [0, 0]
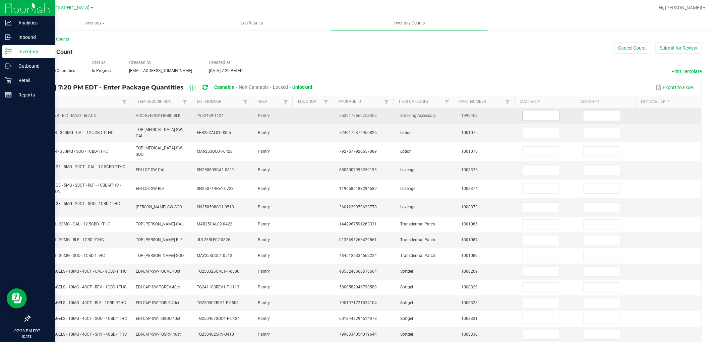
click at [532, 113] on input at bounding box center [540, 115] width 37 height 9
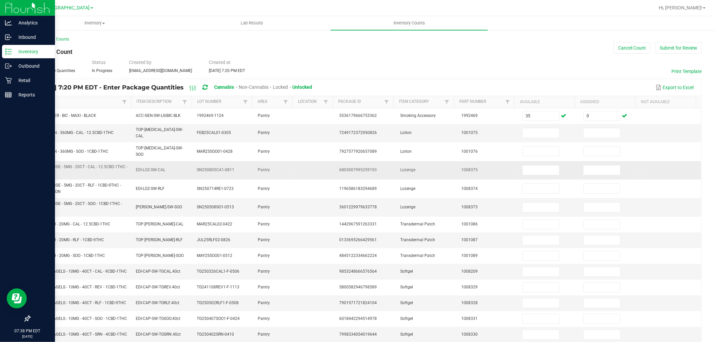
click at [592, 170] on td at bounding box center [609, 170] width 61 height 18
click at [592, 167] on input at bounding box center [601, 170] width 37 height 9
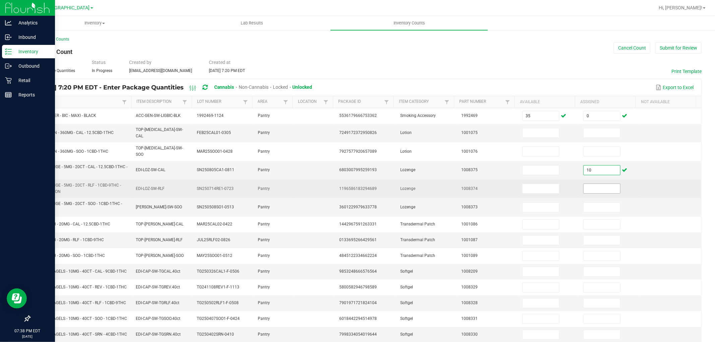
click at [601, 184] on input at bounding box center [601, 188] width 37 height 9
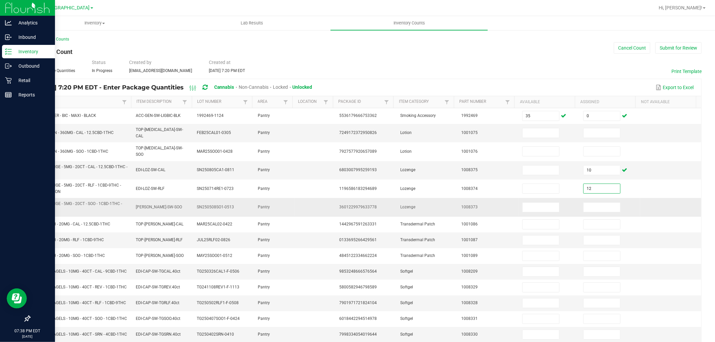
click at [640, 199] on td at bounding box center [670, 207] width 61 height 18
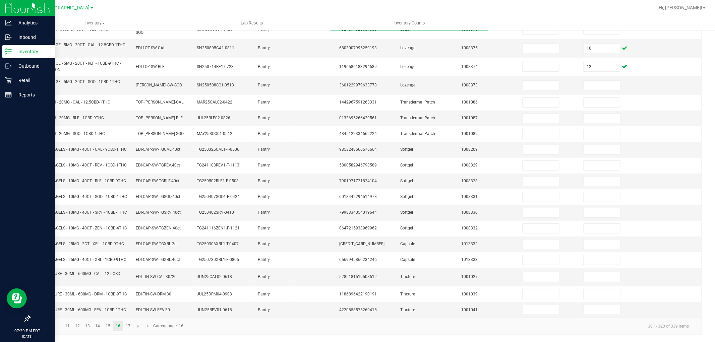
scroll to position [137, 0]
click at [130, 326] on link "17" at bounding box center [128, 326] width 10 height 10
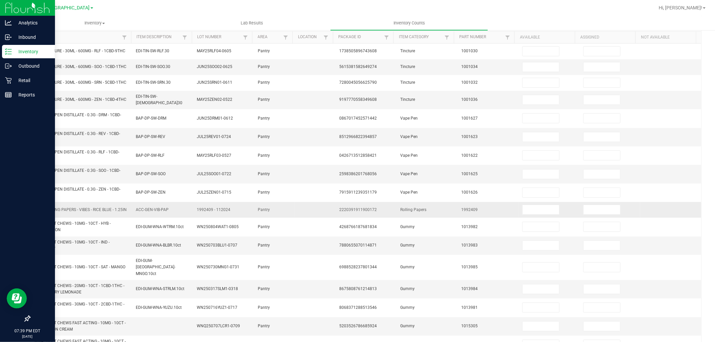
scroll to position [74, 0]
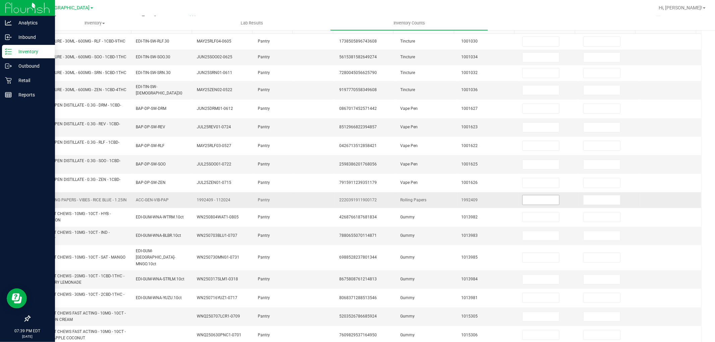
click at [539, 205] on input at bounding box center [540, 199] width 37 height 9
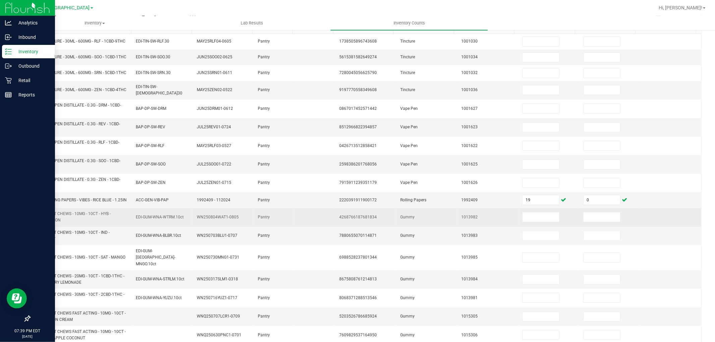
click at [598, 219] on td at bounding box center [609, 217] width 61 height 18
click at [598, 222] on input at bounding box center [601, 216] width 37 height 9
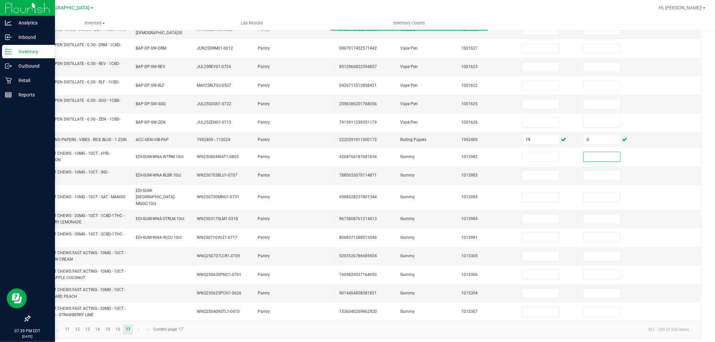
scroll to position [138, 0]
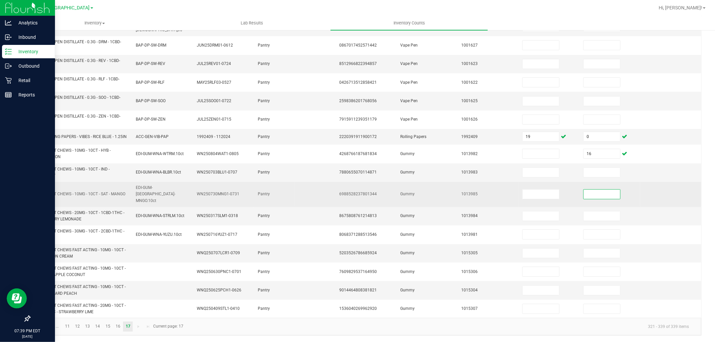
click at [591, 199] on input at bounding box center [601, 194] width 37 height 9
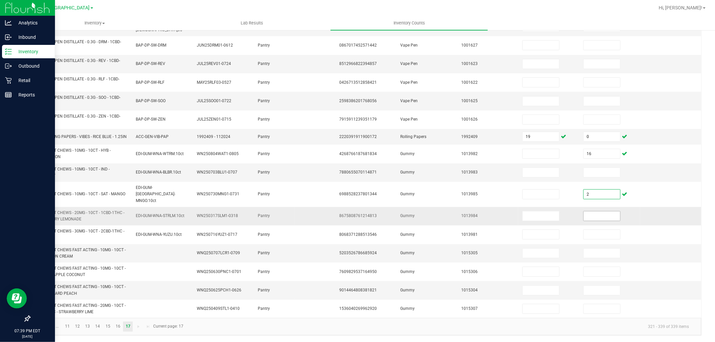
click at [593, 218] on input at bounding box center [601, 215] width 37 height 9
click at [586, 250] on input at bounding box center [601, 253] width 37 height 9
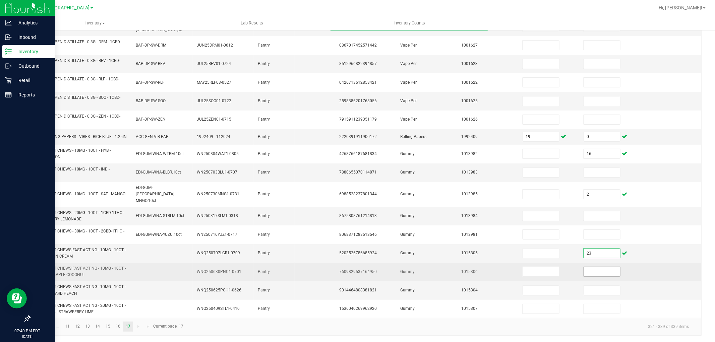
click at [593, 269] on input at bounding box center [601, 271] width 37 height 9
click at [645, 271] on td at bounding box center [670, 272] width 61 height 18
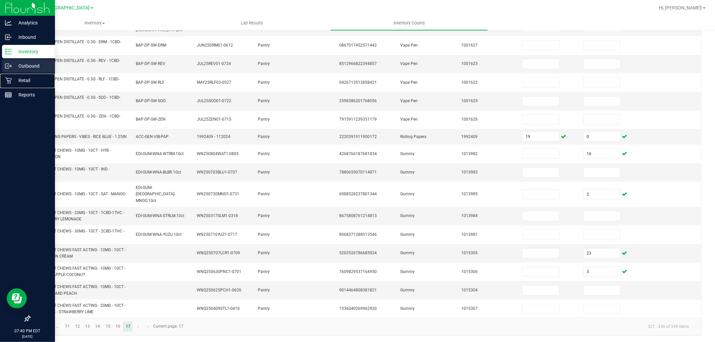
drag, startPoint x: 17, startPoint y: 78, endPoint x: 12, endPoint y: 66, distance: 13.3
click at [16, 77] on p "Retail" at bounding box center [32, 80] width 40 height 8
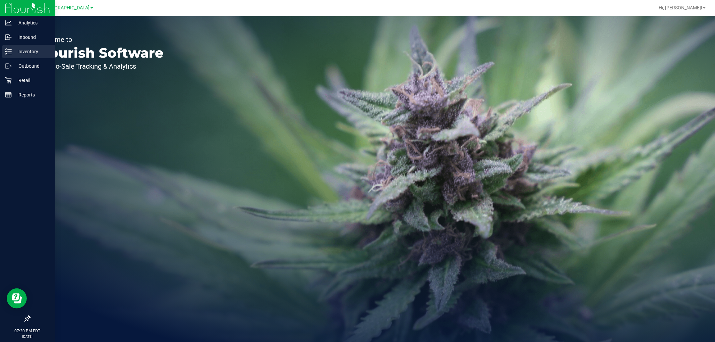
click at [27, 51] on p "Inventory" at bounding box center [32, 52] width 40 height 8
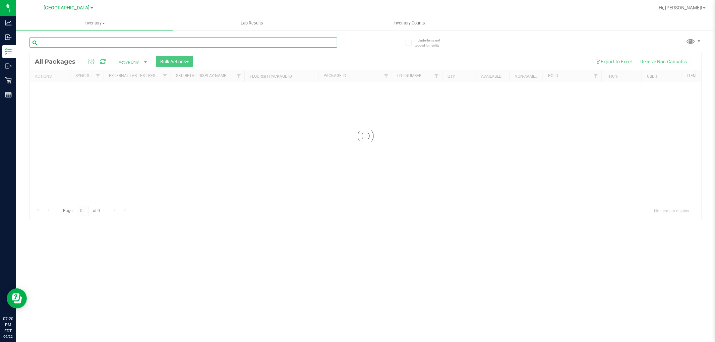
click at [77, 44] on input "text" at bounding box center [183, 43] width 308 height 10
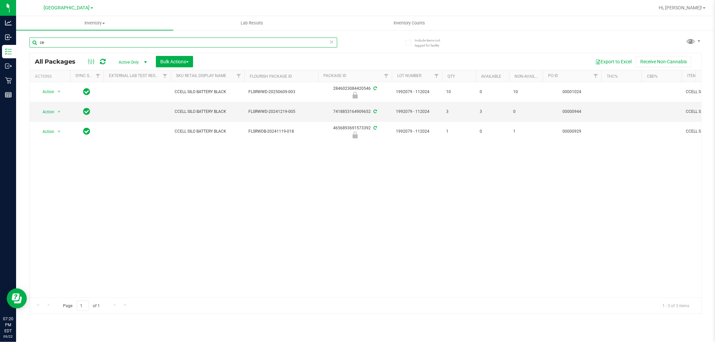
type input "c"
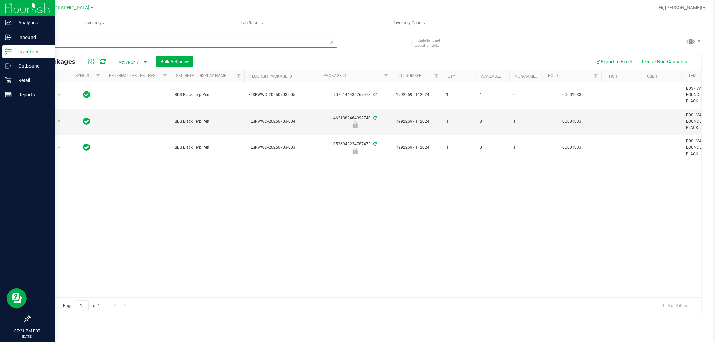
drag, startPoint x: 98, startPoint y: 39, endPoint x: 0, endPoint y: 2, distance: 104.5
click at [0, 9] on div "Analytics Inbound Inventory Outbound Retail Reports 07:21 PM EDT [DATE] 09/22 […" at bounding box center [357, 171] width 715 height 342
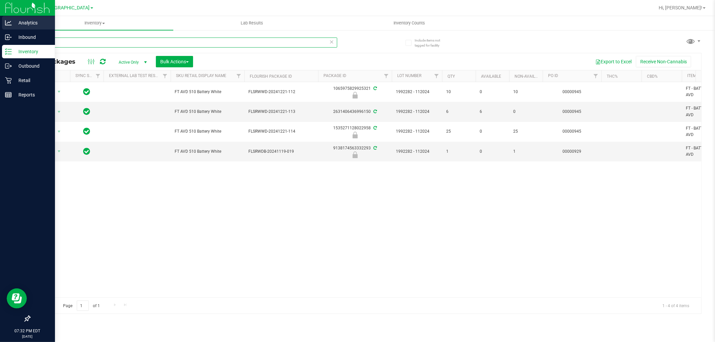
drag, startPoint x: 67, startPoint y: 44, endPoint x: 2, endPoint y: 24, distance: 67.4
click at [0, 25] on div "Analytics Inbound Inventory Outbound Retail Reports 07:32 PM EDT [DATE] 09/22 […" at bounding box center [357, 171] width 715 height 342
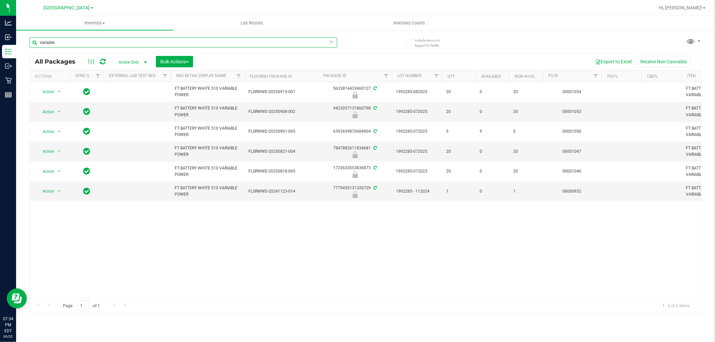
drag, startPoint x: 69, startPoint y: 40, endPoint x: 0, endPoint y: -19, distance: 91.0
click at [0, 0] on html "Analytics Inbound Inventory Outbound Retail Reports 07:34 PM EDT [DATE] 09/22 […" at bounding box center [357, 171] width 715 height 342
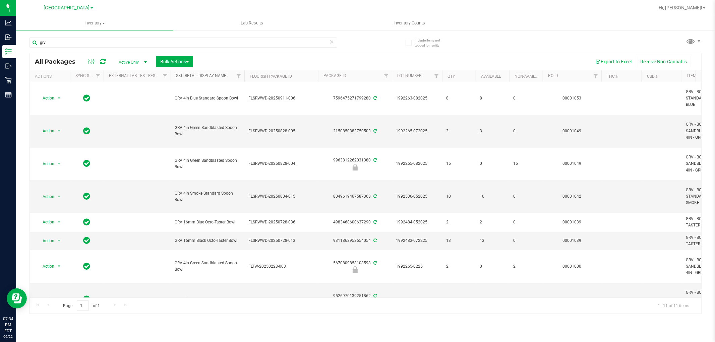
click at [195, 75] on link "Sku Retail Display Name" at bounding box center [201, 75] width 50 height 5
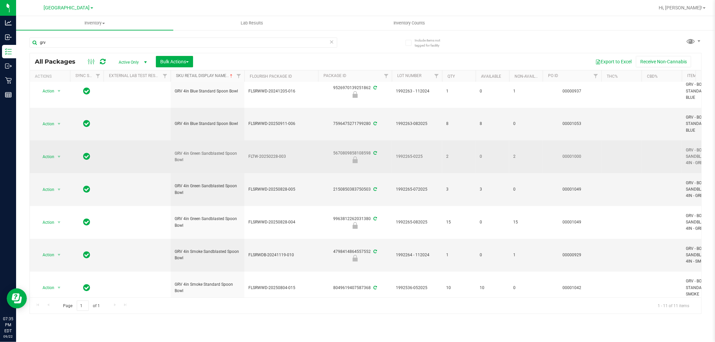
scroll to position [108, 0]
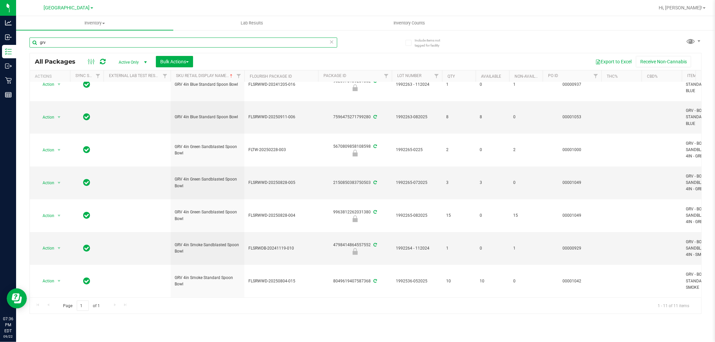
drag, startPoint x: 90, startPoint y: 43, endPoint x: 0, endPoint y: -9, distance: 103.6
click at [0, 0] on html "Analytics Inbound Inventory Outbound Retail Reports 07:36 PM EDT 09/22/2025 09/…" at bounding box center [357, 171] width 715 height 342
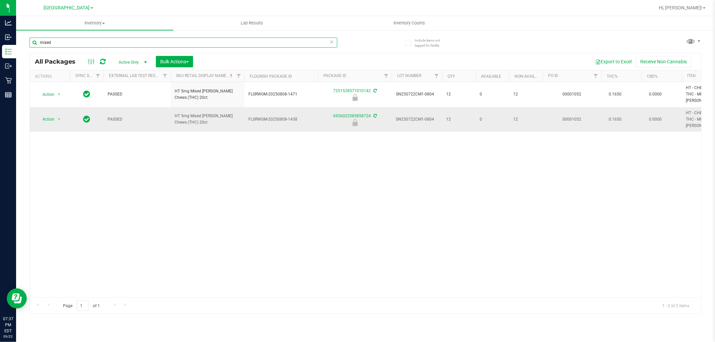
type input "mixed"
click at [55, 115] on span "select" at bounding box center [59, 119] width 8 height 9
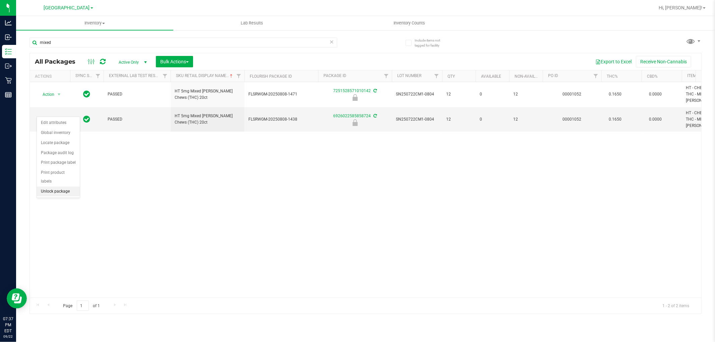
click at [60, 193] on li "Unlock package" at bounding box center [58, 192] width 43 height 10
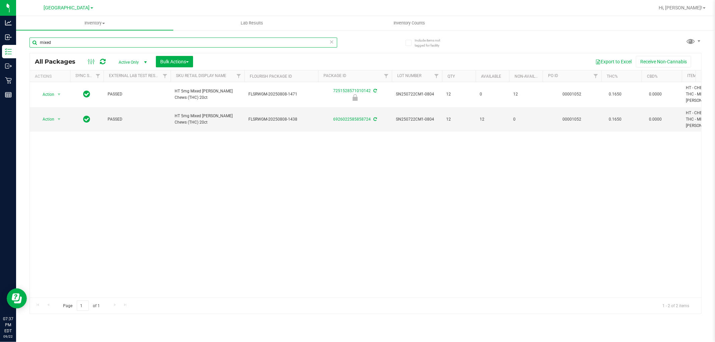
drag, startPoint x: 103, startPoint y: 46, endPoint x: 0, endPoint y: -19, distance: 121.6
click at [0, 0] on html "Analytics Inbound Inventory Outbound Retail Reports 07:37 PM EDT 09/22/2025 09/…" at bounding box center [357, 171] width 715 height 342
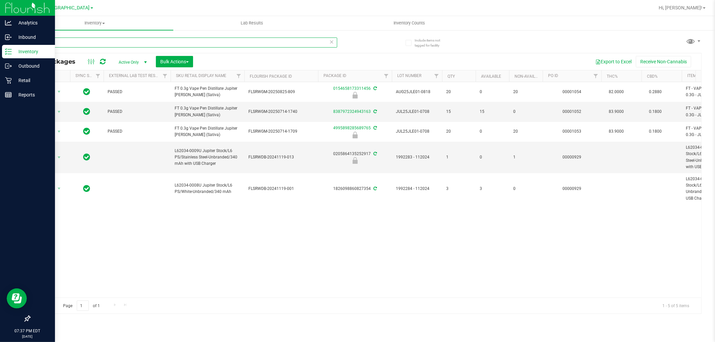
drag, startPoint x: 101, startPoint y: 45, endPoint x: 0, endPoint y: 0, distance: 110.3
click at [0, 28] on div "Analytics Inbound Inventory Outbound Retail Reports 07:37 PM EDT 09/22/2025 09/…" at bounding box center [357, 171] width 715 height 342
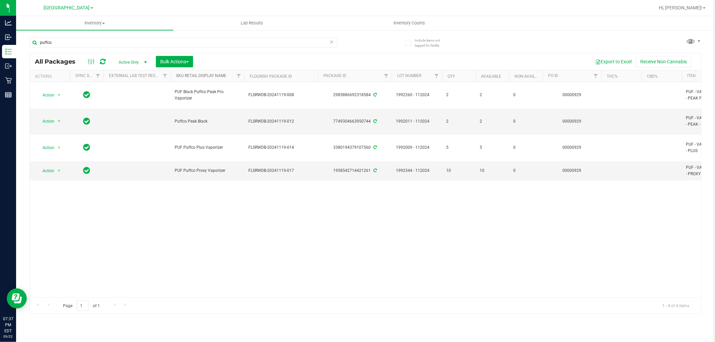
click at [209, 76] on link "Sku Retail Display Name" at bounding box center [201, 75] width 50 height 5
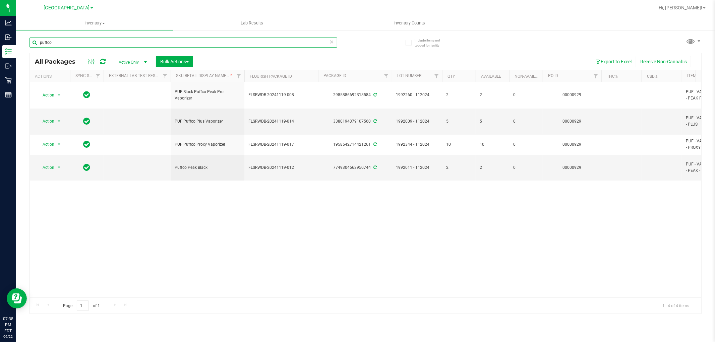
click at [0, 0] on html "Analytics Inbound Inventory Outbound Retail Reports 07:38 PM EDT 09/22/2025 09/…" at bounding box center [357, 171] width 715 height 342
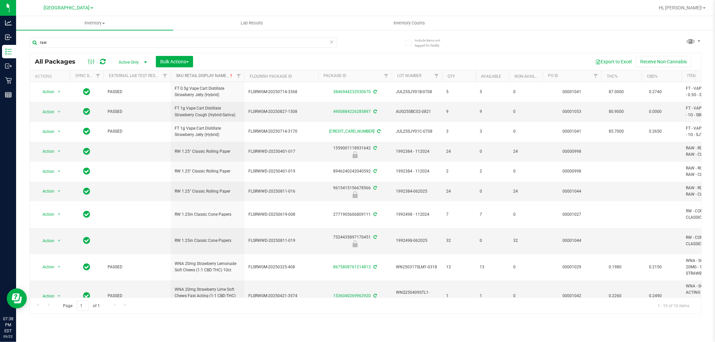
click at [222, 75] on link "Sku Retail Display Name" at bounding box center [205, 75] width 58 height 5
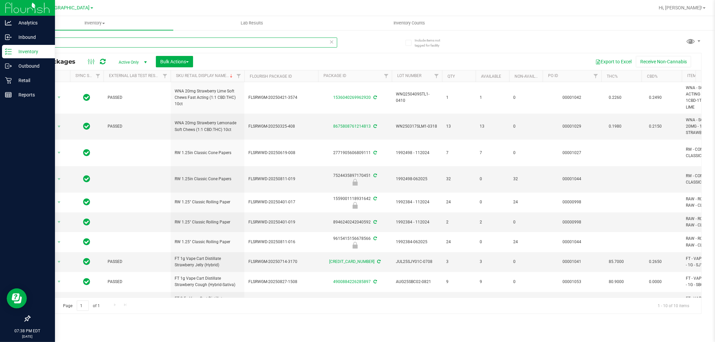
drag, startPoint x: 60, startPoint y: 39, endPoint x: 0, endPoint y: 4, distance: 69.8
click at [0, 22] on div "Analytics Inbound Inventory Outbound Retail Reports 07:38 PM EDT 09/22/2025 09/…" at bounding box center [357, 171] width 715 height 342
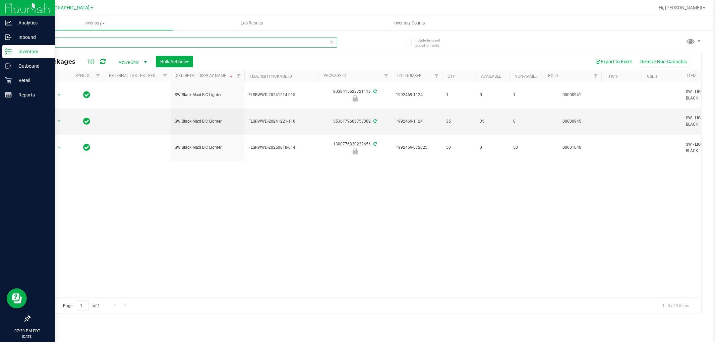
drag, startPoint x: 102, startPoint y: 39, endPoint x: 0, endPoint y: 9, distance: 105.7
click at [0, 39] on div "Analytics Inbound Inventory Outbound Retail Reports 07:39 PM EDT 09/22/2025 09/…" at bounding box center [357, 171] width 715 height 342
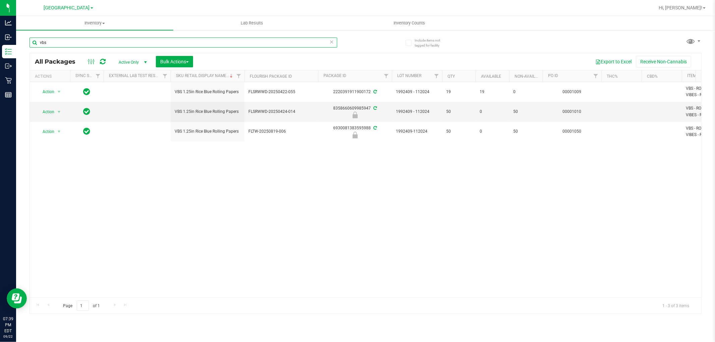
type input "vbs"
